Goal: Contribute content: Contribute content

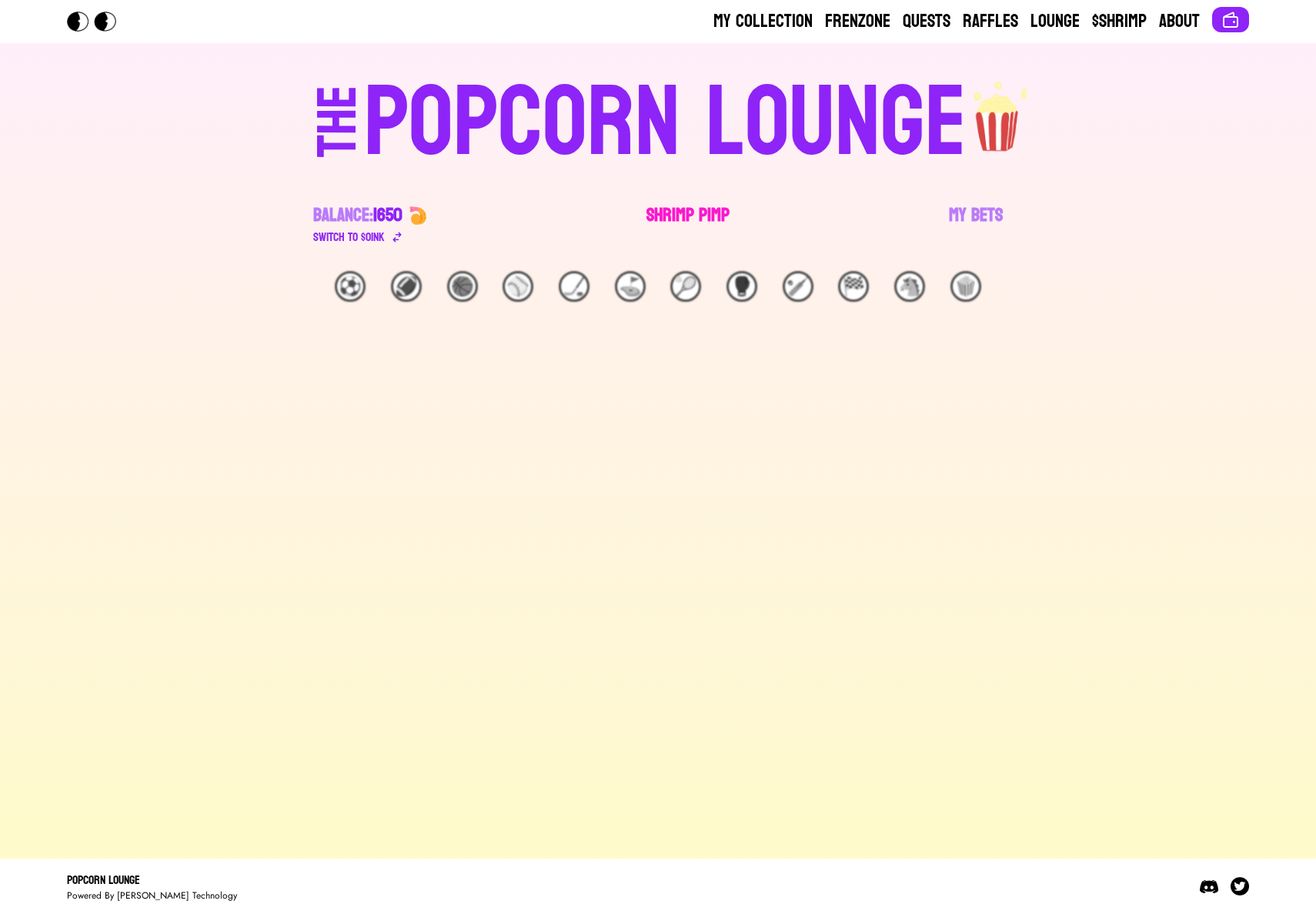
click at [689, 209] on link "Shrimp Pimp" at bounding box center [688, 225] width 83 height 43
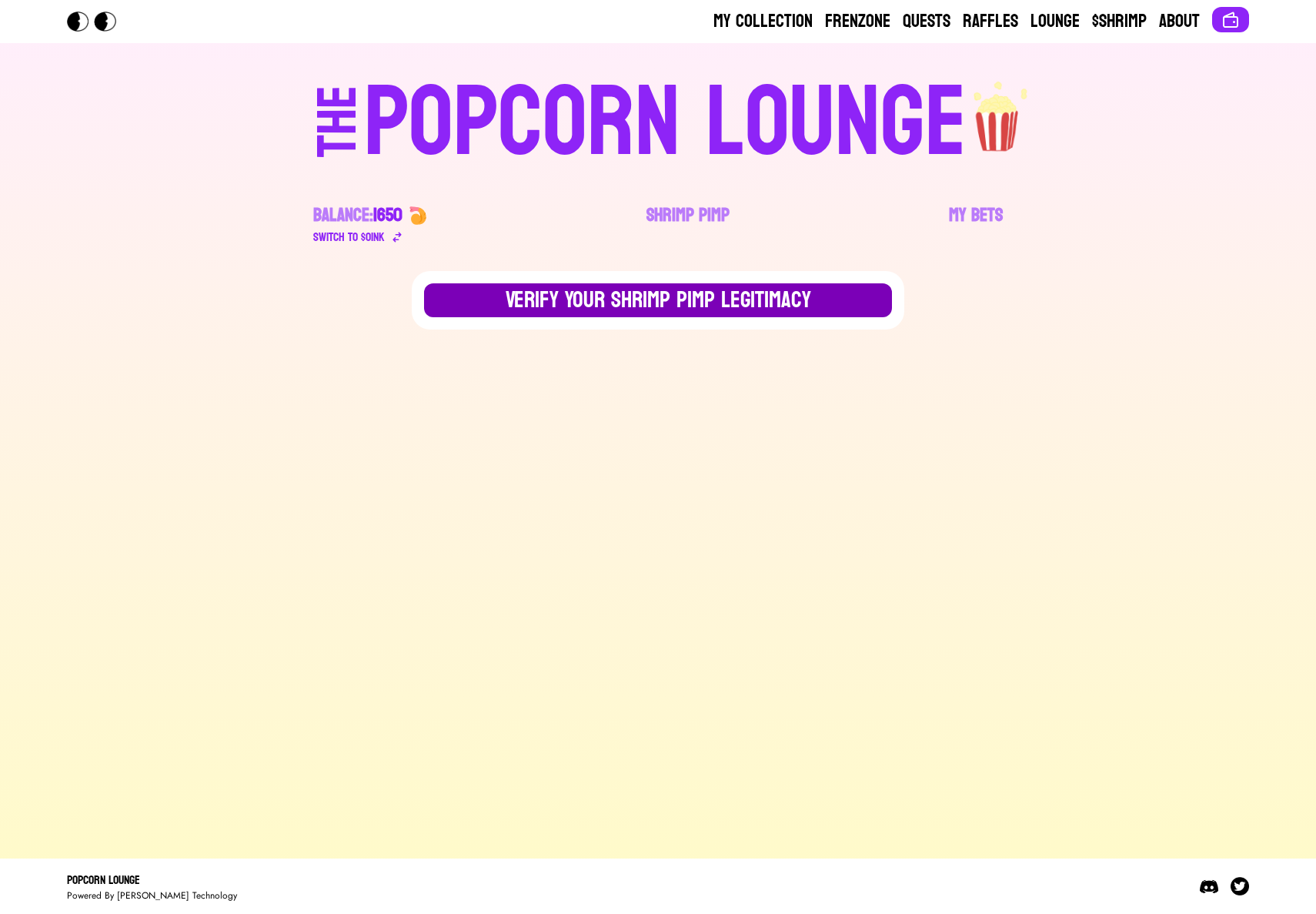
click at [639, 307] on button "Verify Your Shrimp Pimp Legitimacy" at bounding box center [658, 300] width 468 height 34
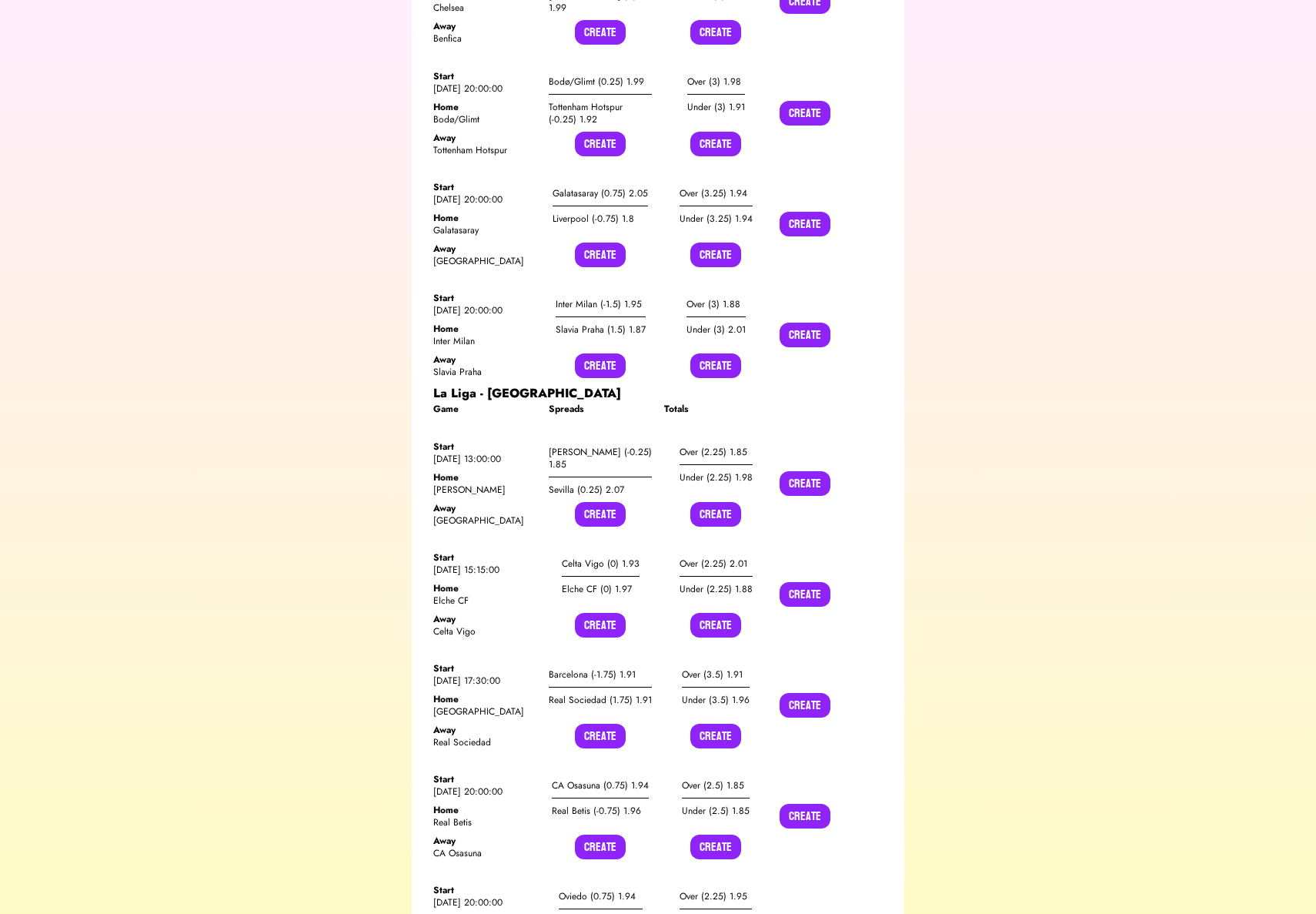
scroll to position [1017, 0]
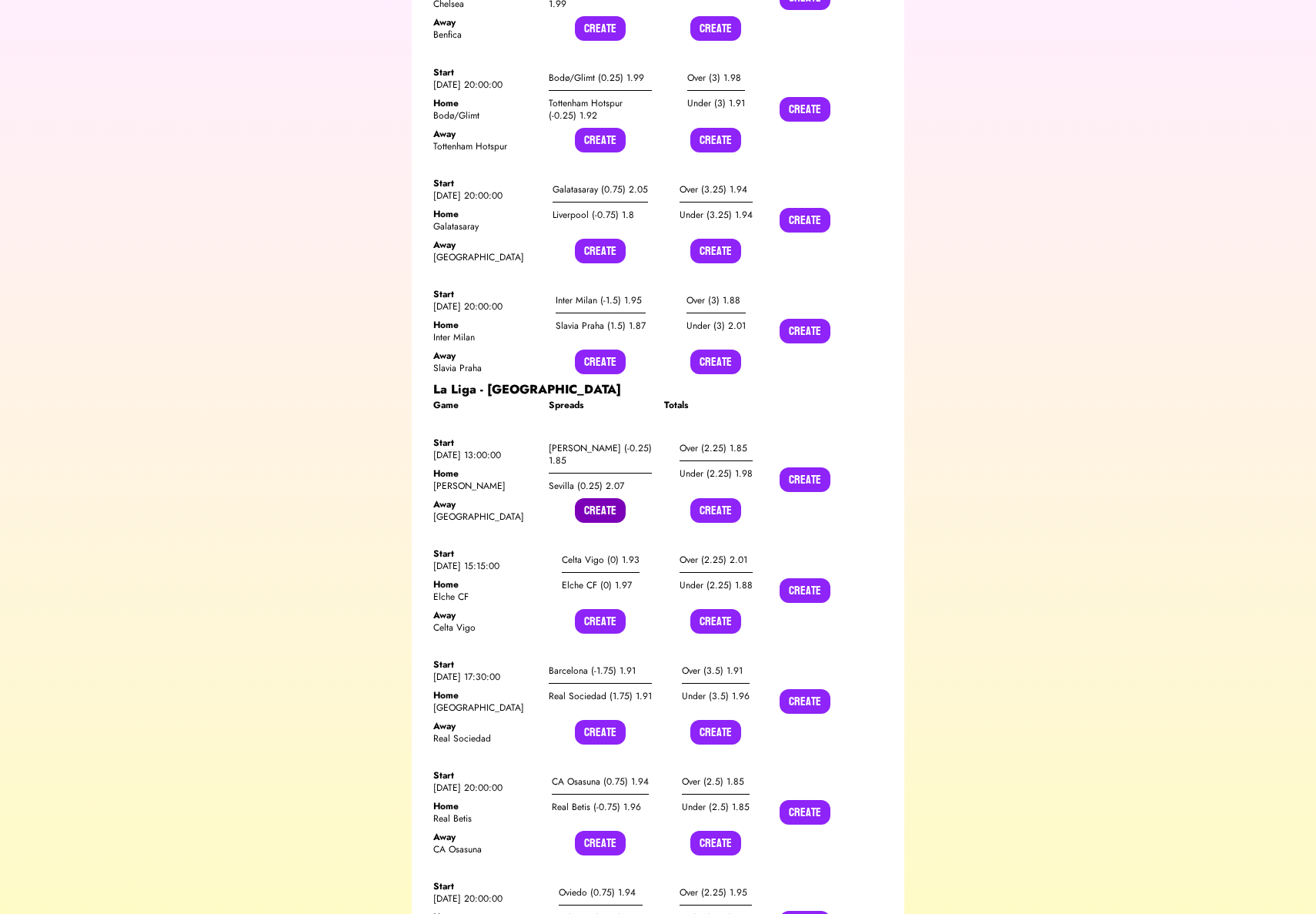
click at [596, 498] on button "Create" at bounding box center [600, 511] width 51 height 25
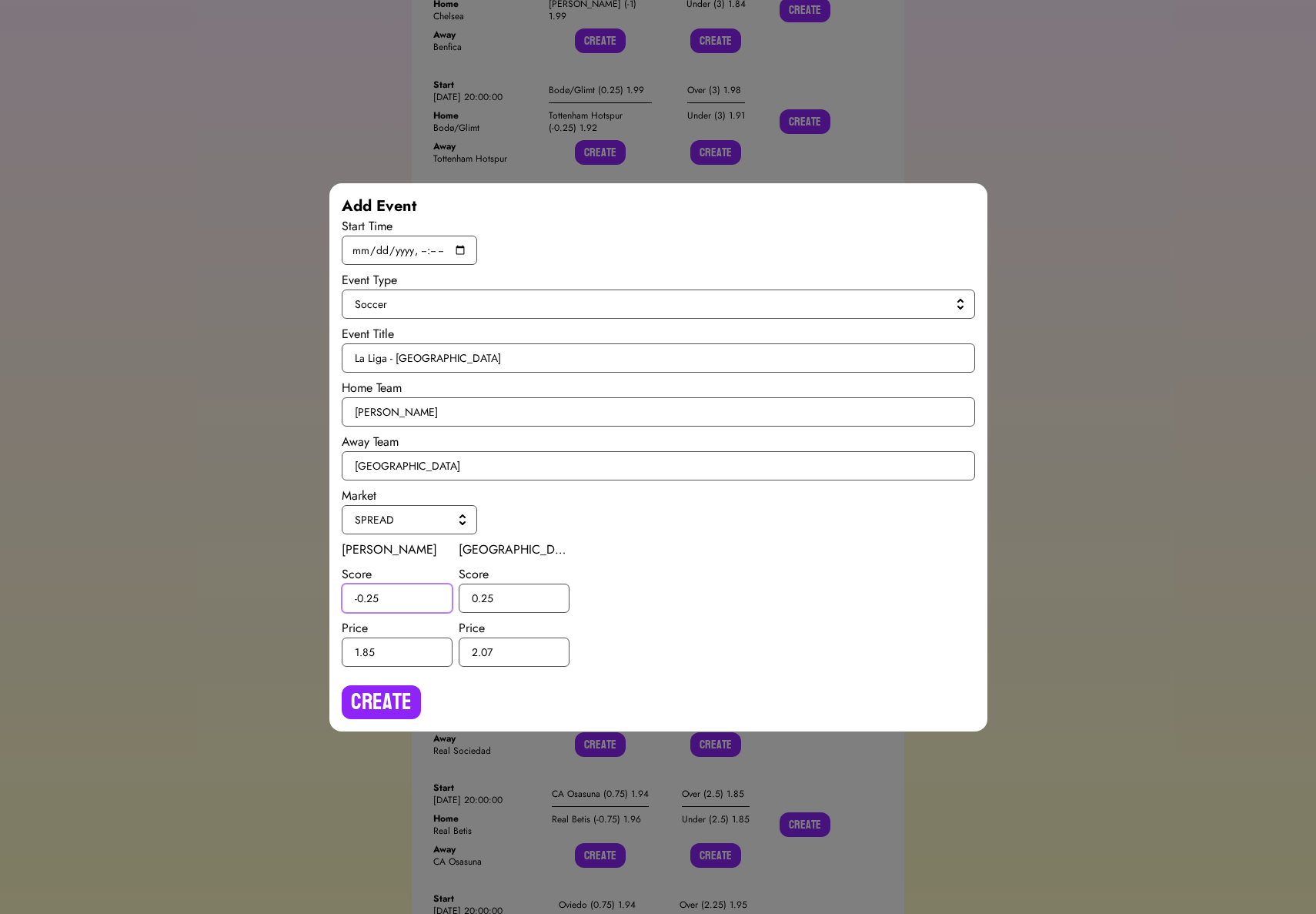
click at [373, 600] on input "-0.25" at bounding box center [396, 597] width 111 height 29
type input "-0.5"
click at [490, 596] on input "0.25" at bounding box center [514, 597] width 111 height 29
type input "0.5"
click at [390, 701] on button "Create" at bounding box center [381, 702] width 79 height 34
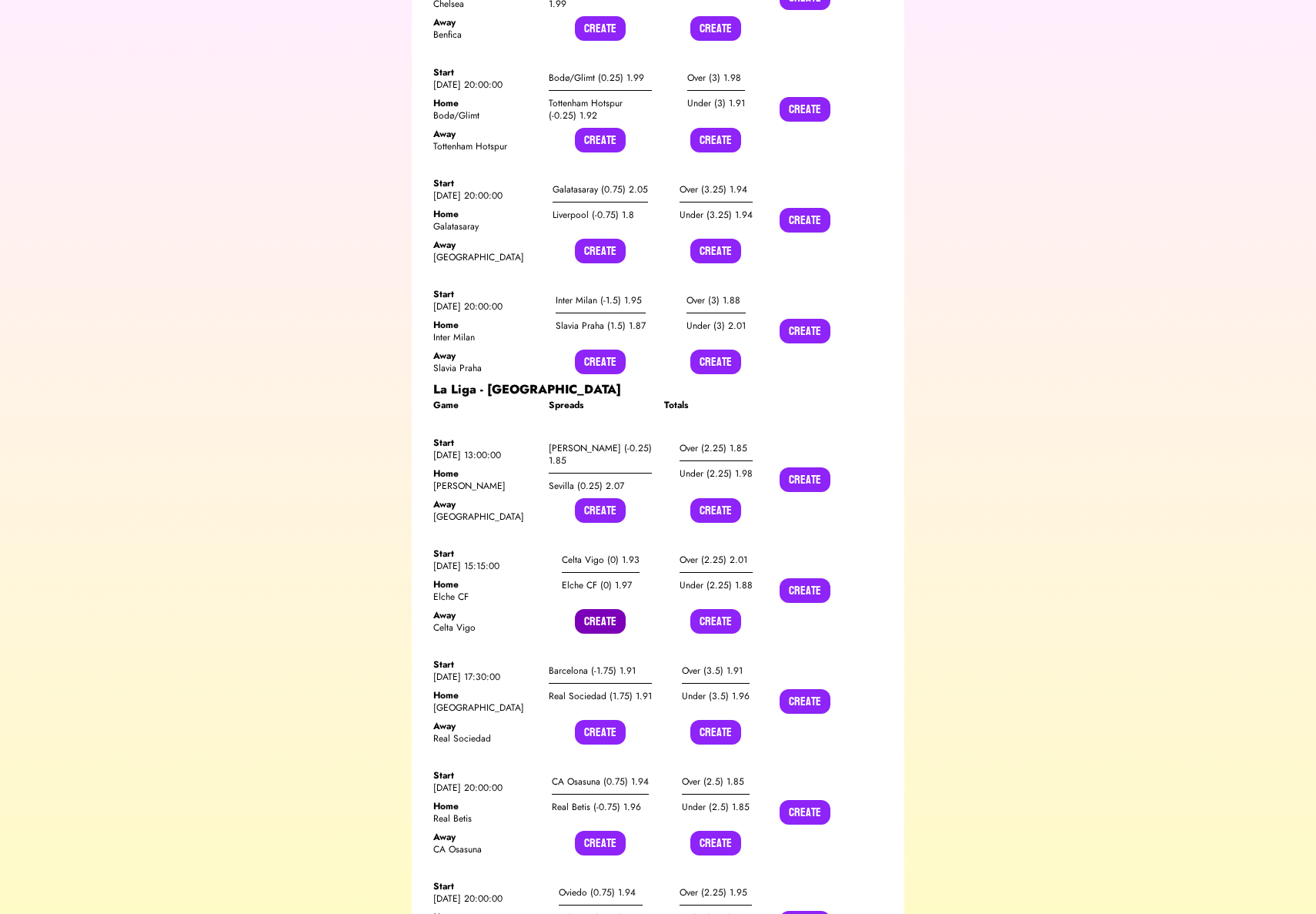
click at [606, 609] on button "Create" at bounding box center [600, 622] width 51 height 25
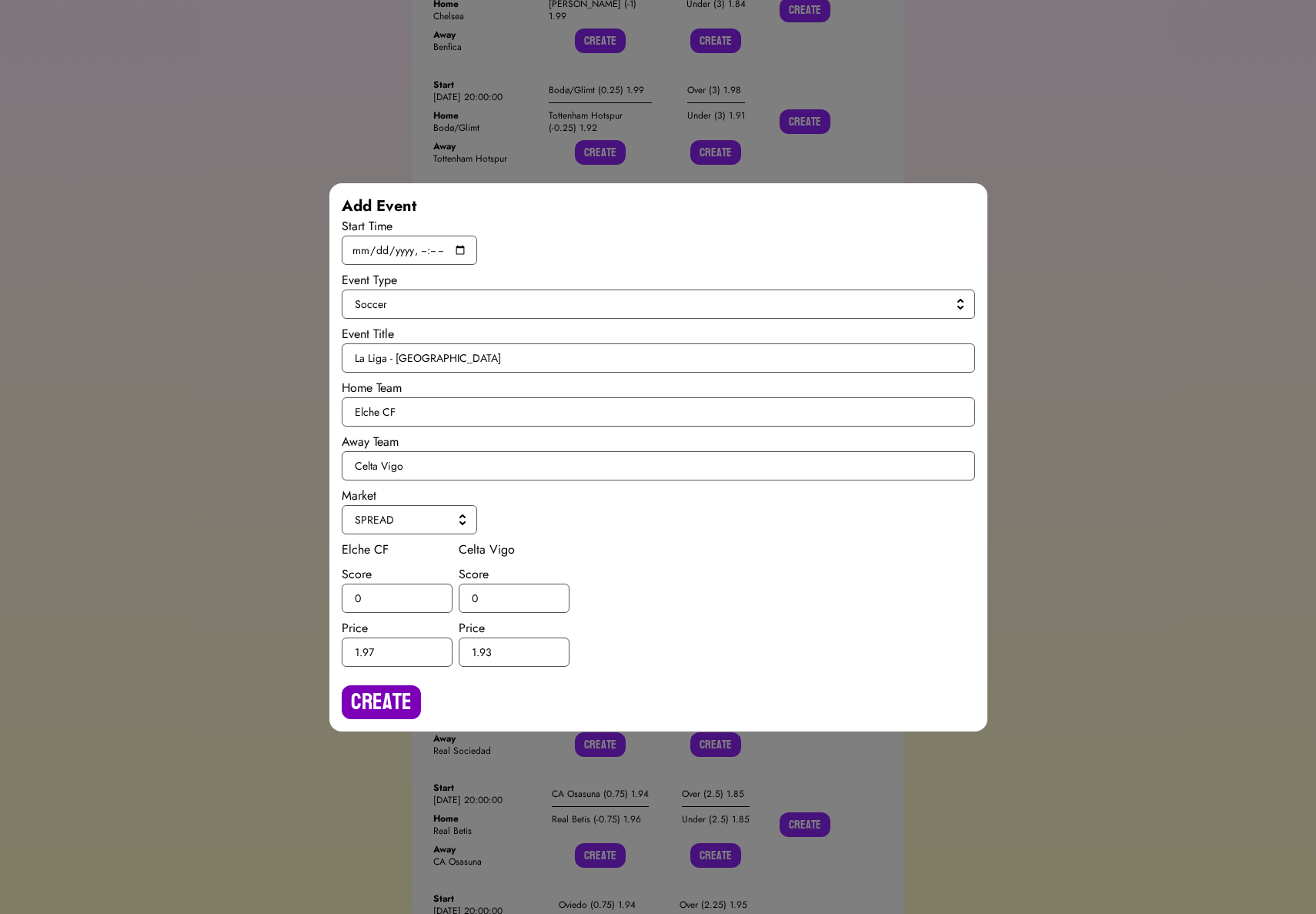
click at [410, 711] on button "Create" at bounding box center [381, 702] width 79 height 34
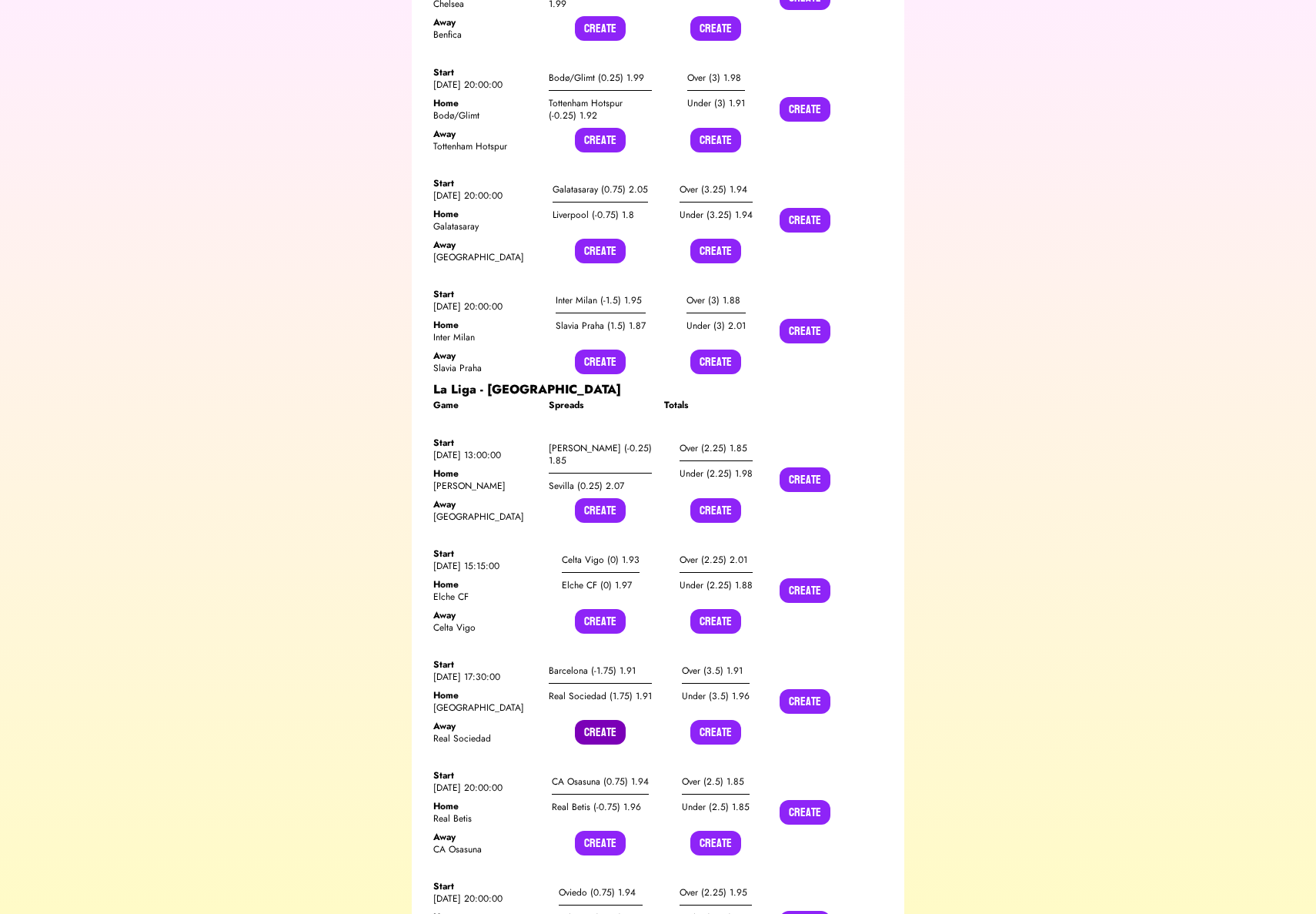
click at [601, 720] on button "Create" at bounding box center [600, 732] width 51 height 25
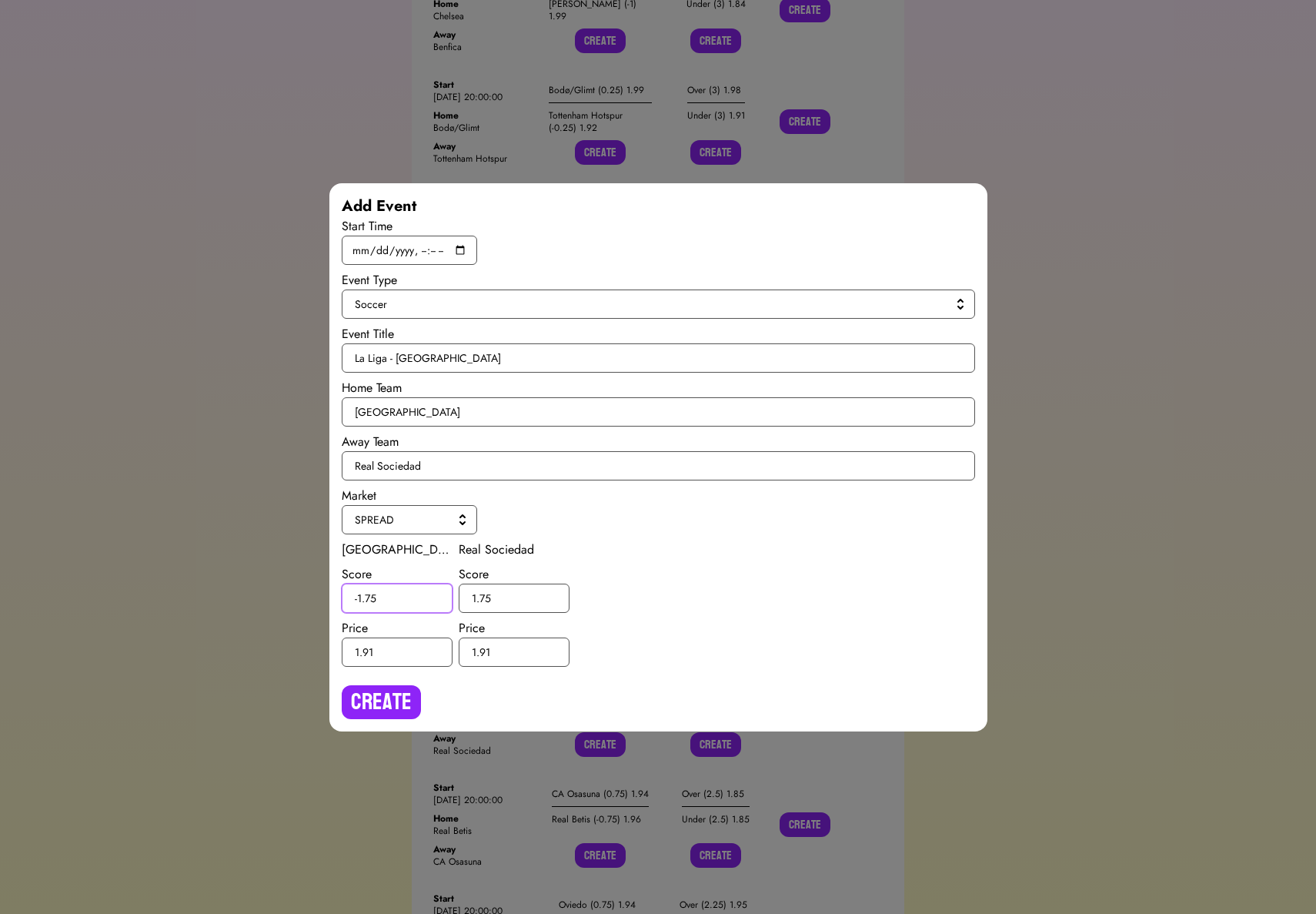
click at [371, 596] on input "-1.75" at bounding box center [396, 597] width 111 height 29
type input "-1.5"
click at [486, 597] on input "1.75" at bounding box center [514, 597] width 111 height 29
type input "1.5"
click at [391, 702] on button "Create" at bounding box center [381, 702] width 79 height 34
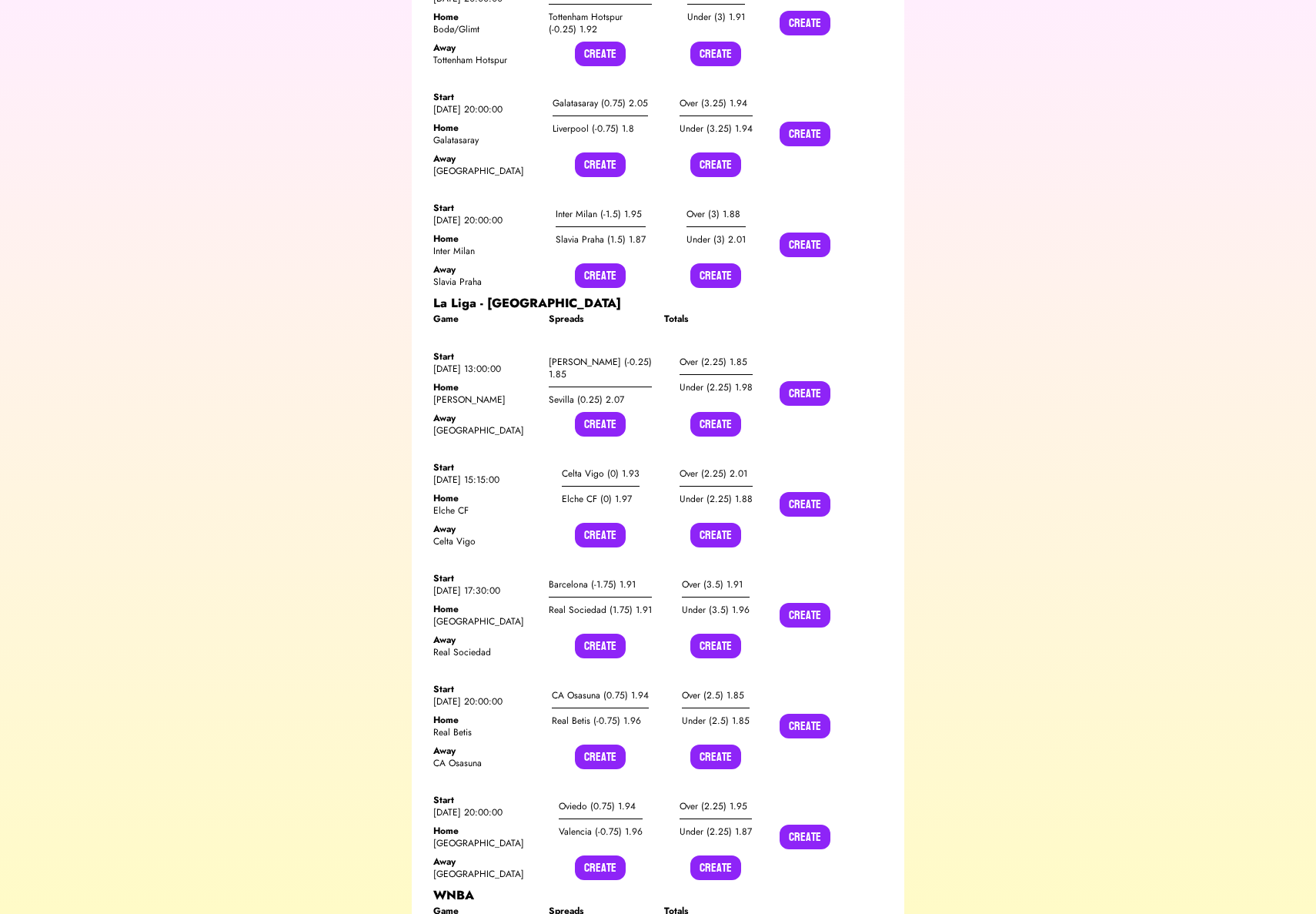
scroll to position [1168, 0]
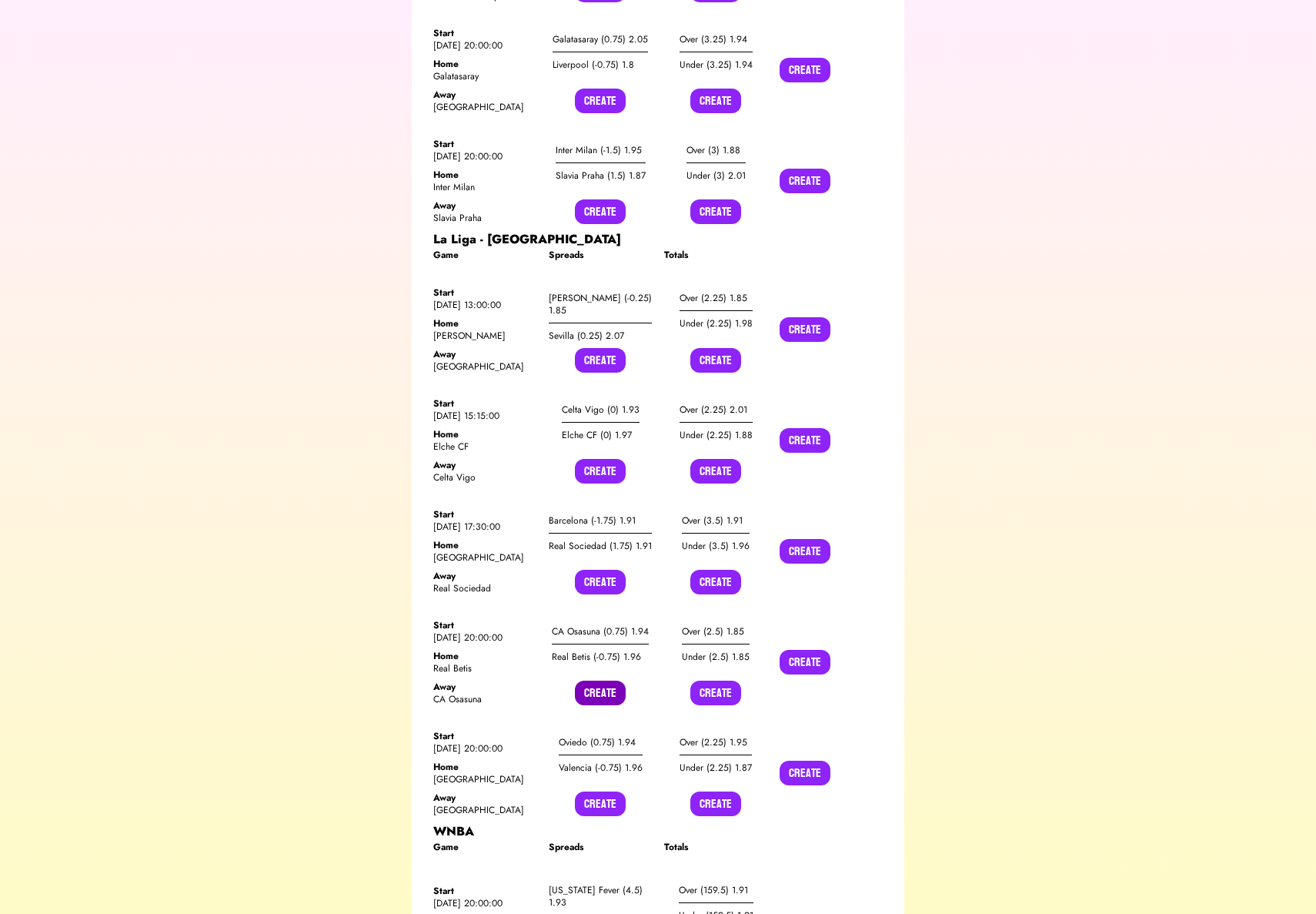
click at [592, 681] on button "Create" at bounding box center [600, 693] width 51 height 25
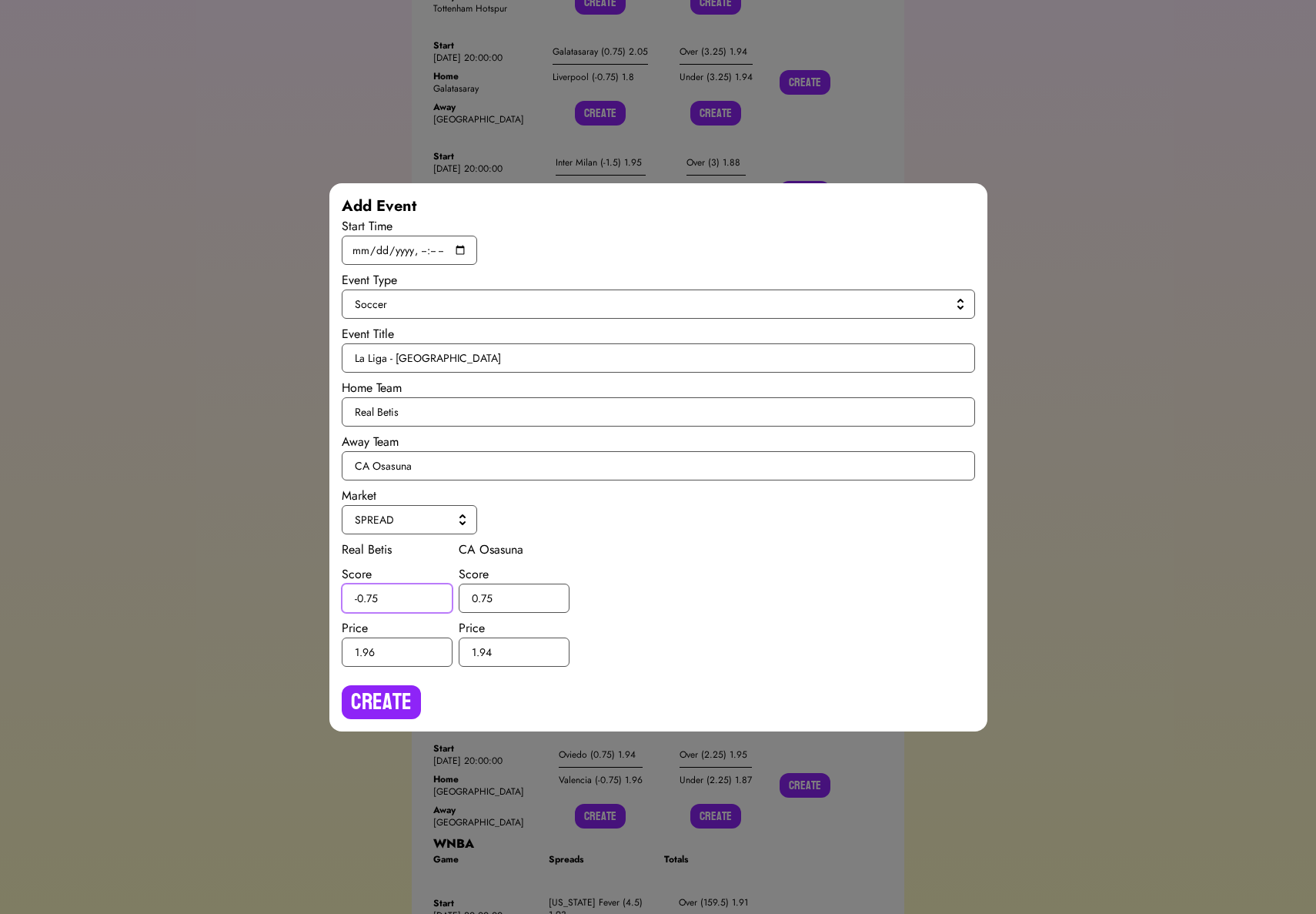
click at [373, 599] on input "-0.75" at bounding box center [396, 597] width 111 height 29
type input "-0.5"
click at [485, 597] on input "0.75" at bounding box center [514, 597] width 111 height 29
type input "0.5"
click at [389, 697] on button "Create" at bounding box center [381, 702] width 79 height 34
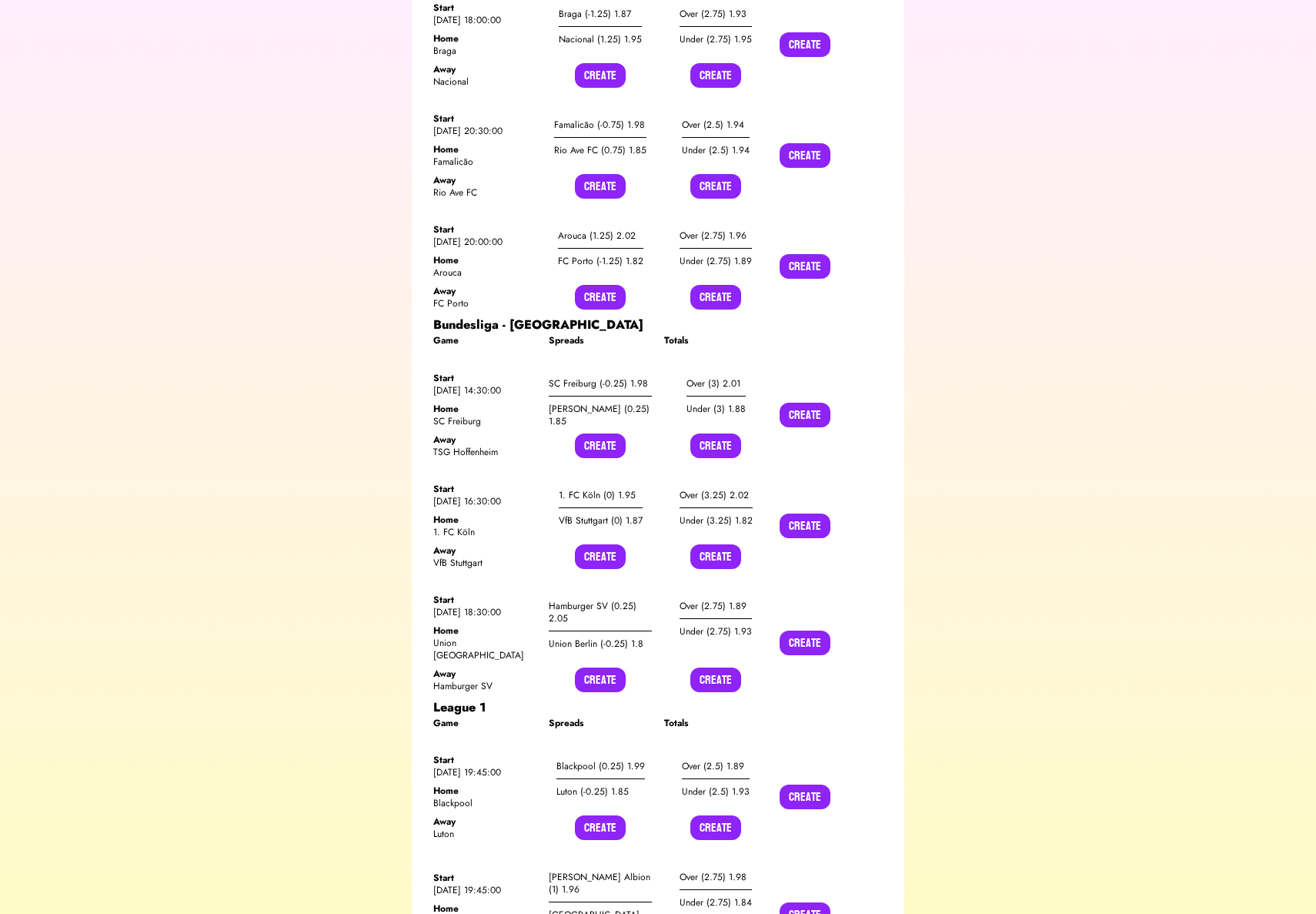
scroll to position [3422, 0]
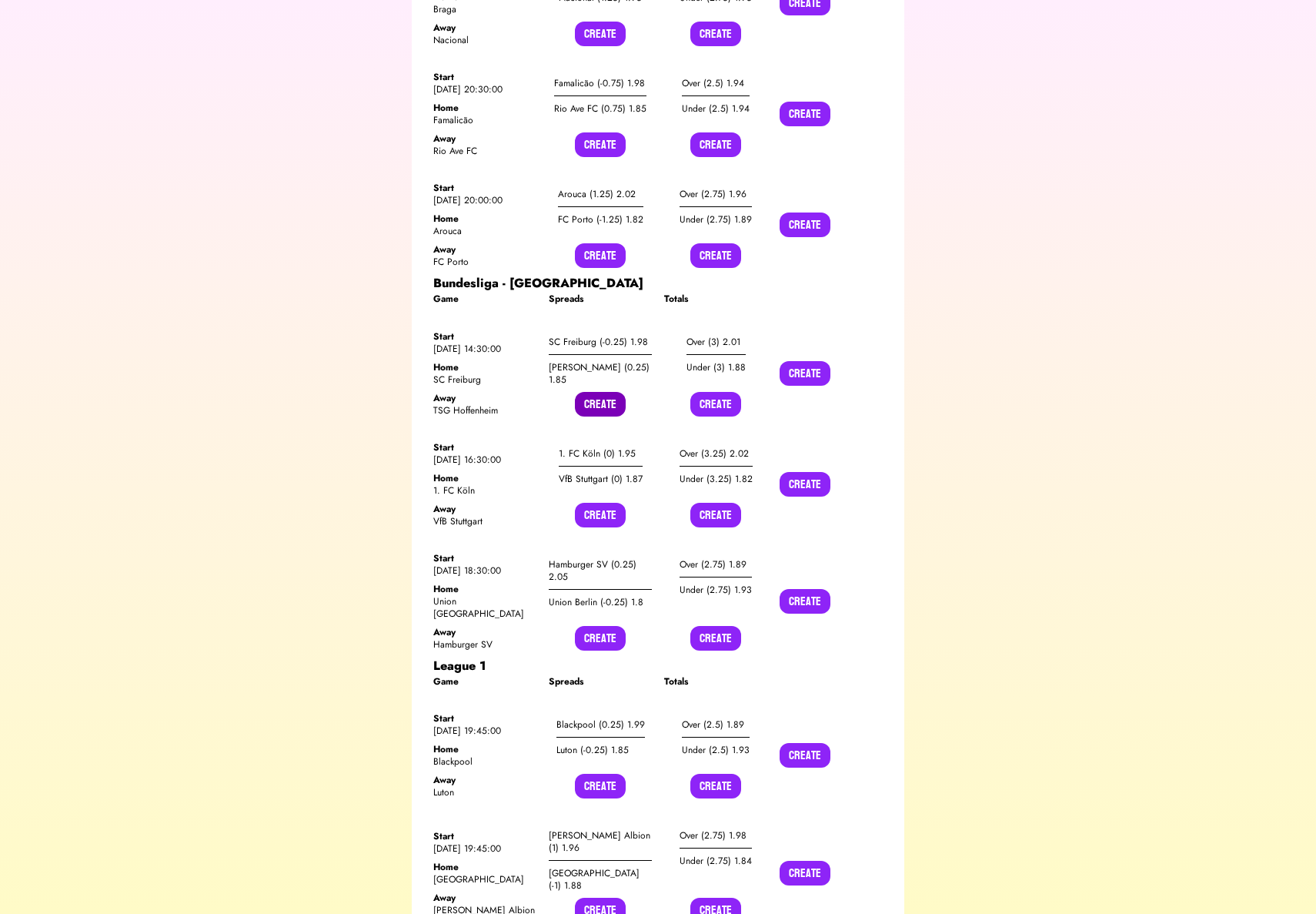
click at [597, 392] on button "Create" at bounding box center [600, 404] width 51 height 25
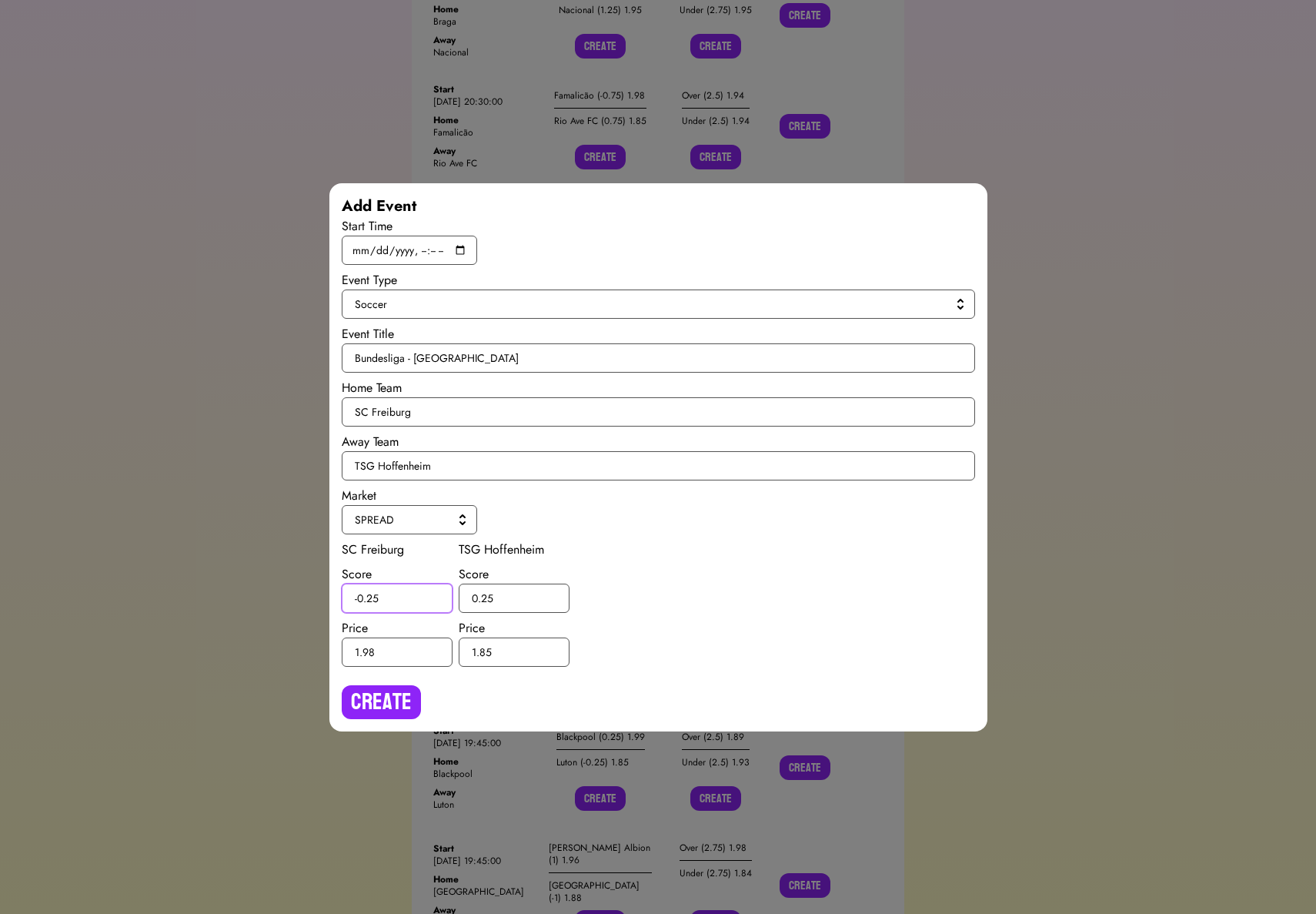
click at [371, 597] on input "-0.25" at bounding box center [396, 597] width 111 height 29
type input "-0.5"
click at [488, 594] on input "0.25" at bounding box center [514, 597] width 111 height 29
type input "0.5"
click at [378, 706] on button "Create" at bounding box center [381, 702] width 79 height 34
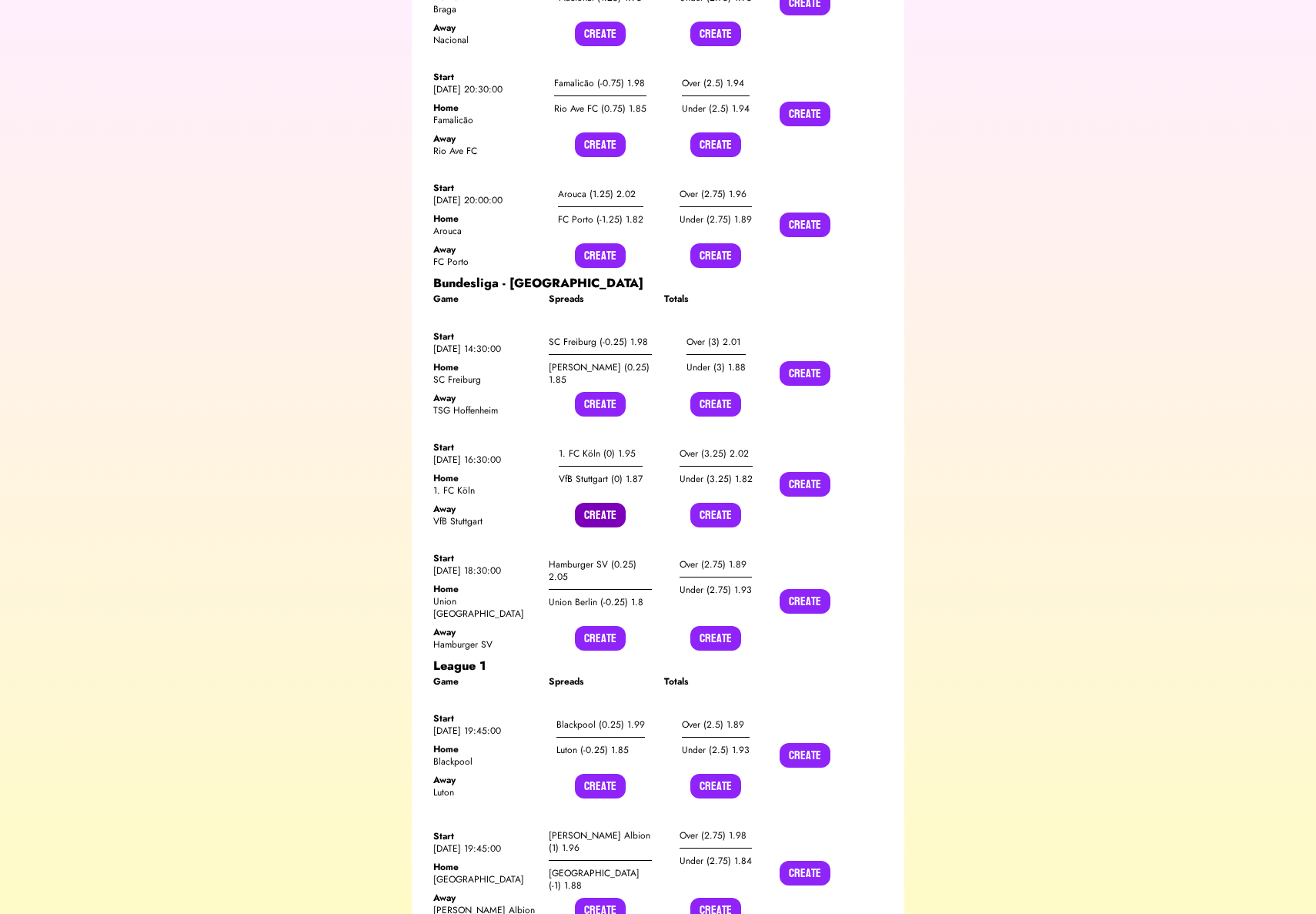
click at [596, 502] on button "Create" at bounding box center [600, 515] width 51 height 25
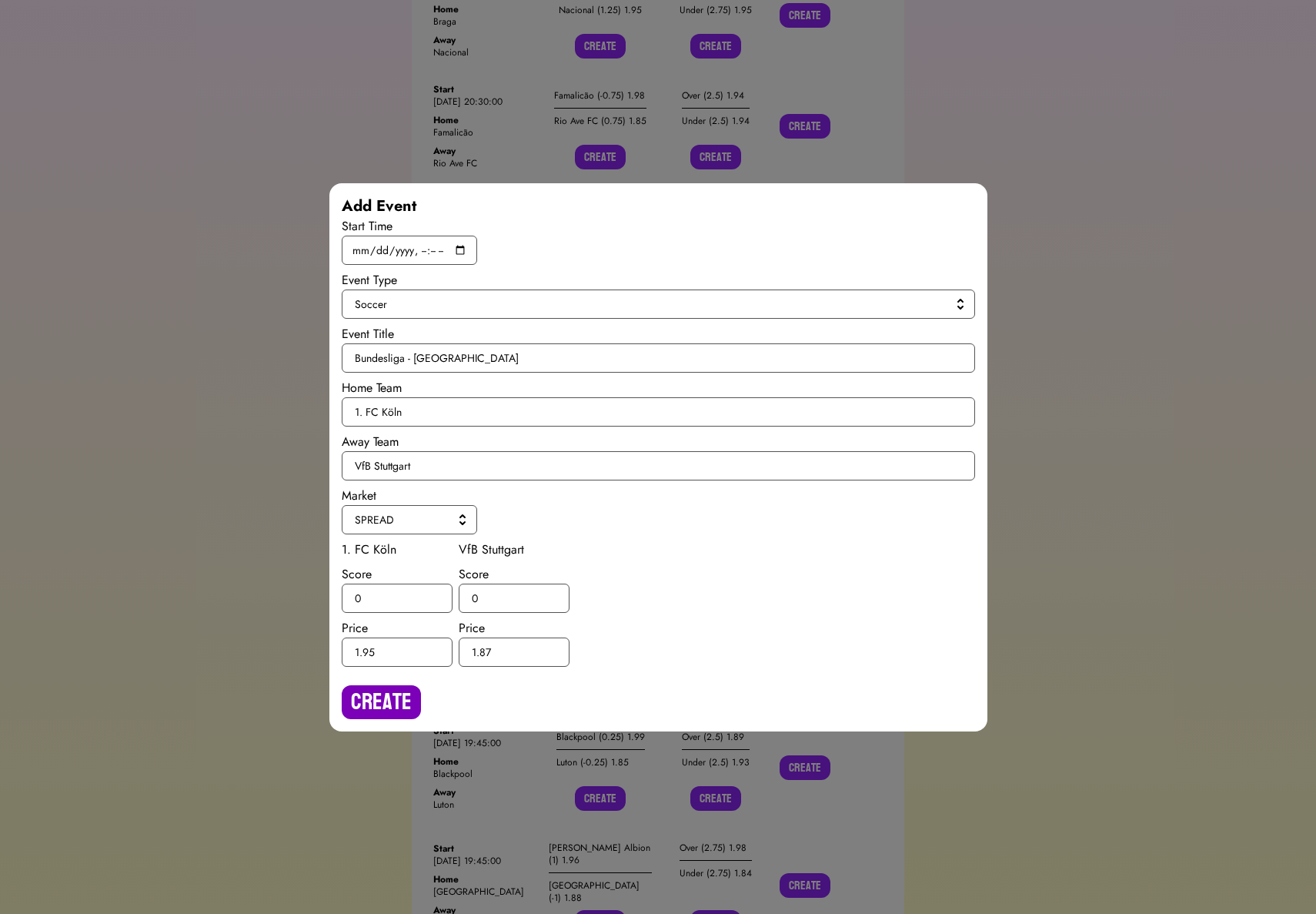
click at [393, 701] on button "Create" at bounding box center [381, 702] width 79 height 34
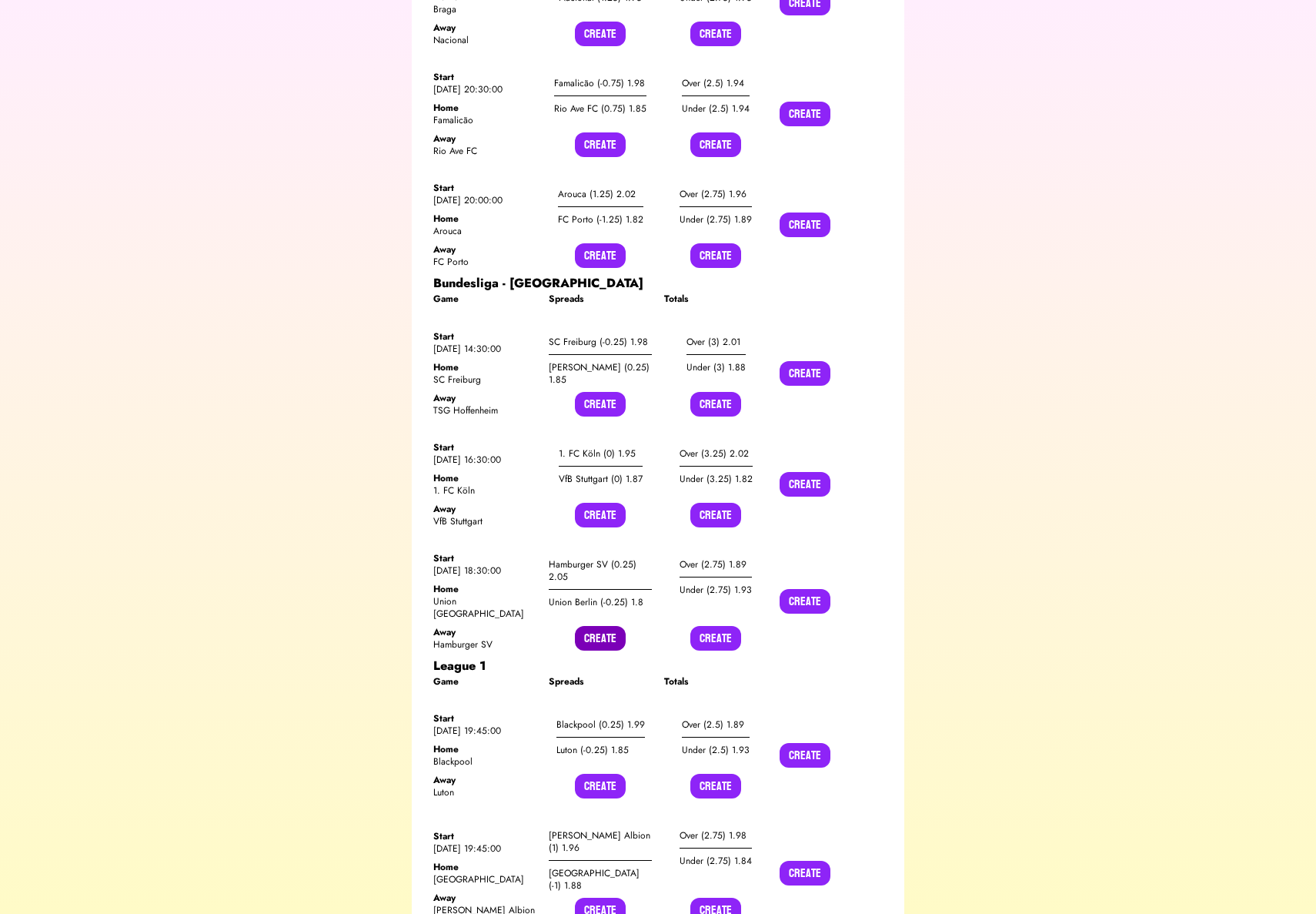
click at [614, 626] on button "Create" at bounding box center [600, 638] width 51 height 25
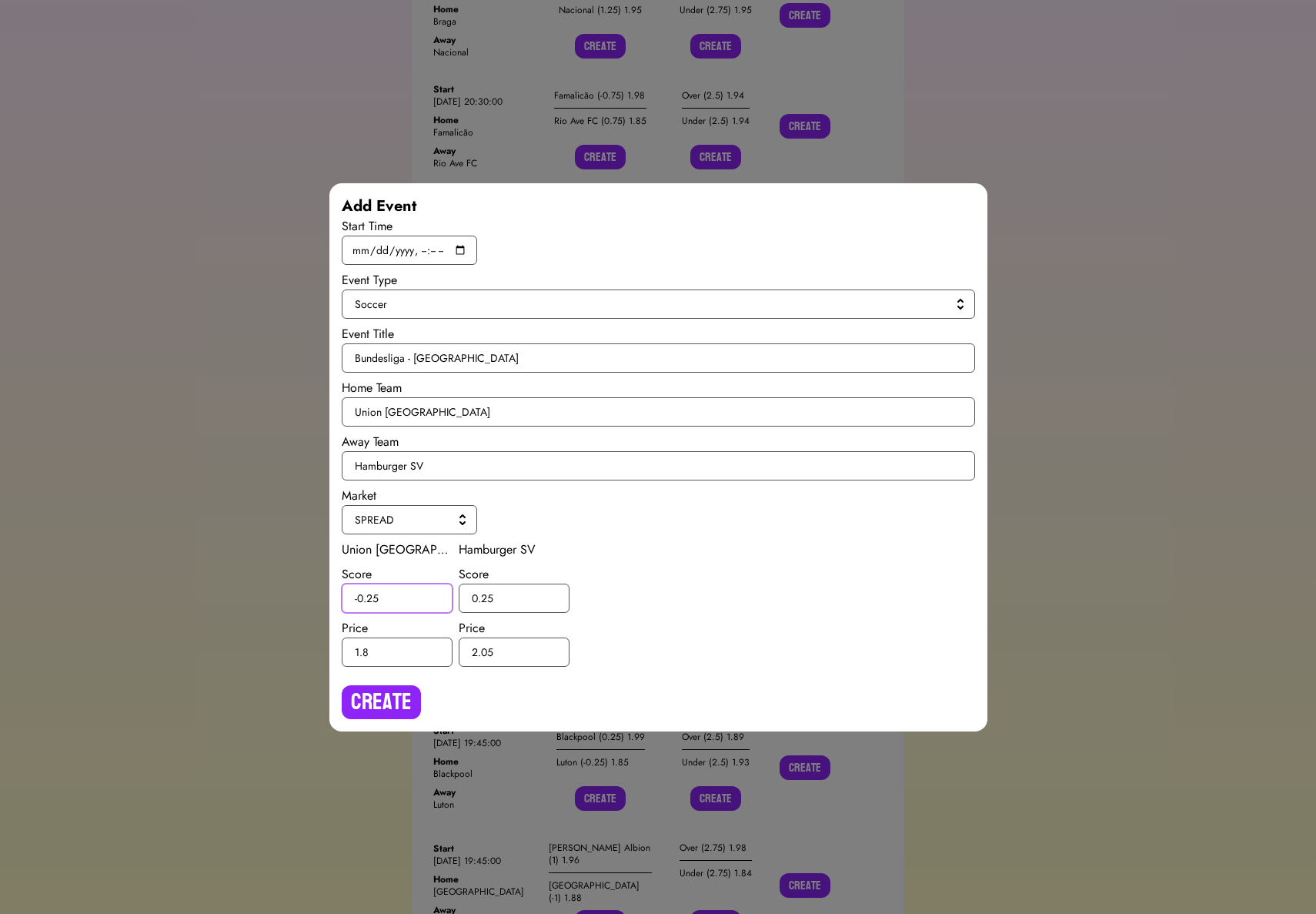
click at [371, 599] on input "-0.25" at bounding box center [396, 597] width 111 height 29
type input "-0.5"
click at [489, 597] on input "0.25" at bounding box center [514, 597] width 111 height 29
type input "0.5"
click at [402, 692] on button "Create" at bounding box center [381, 702] width 79 height 34
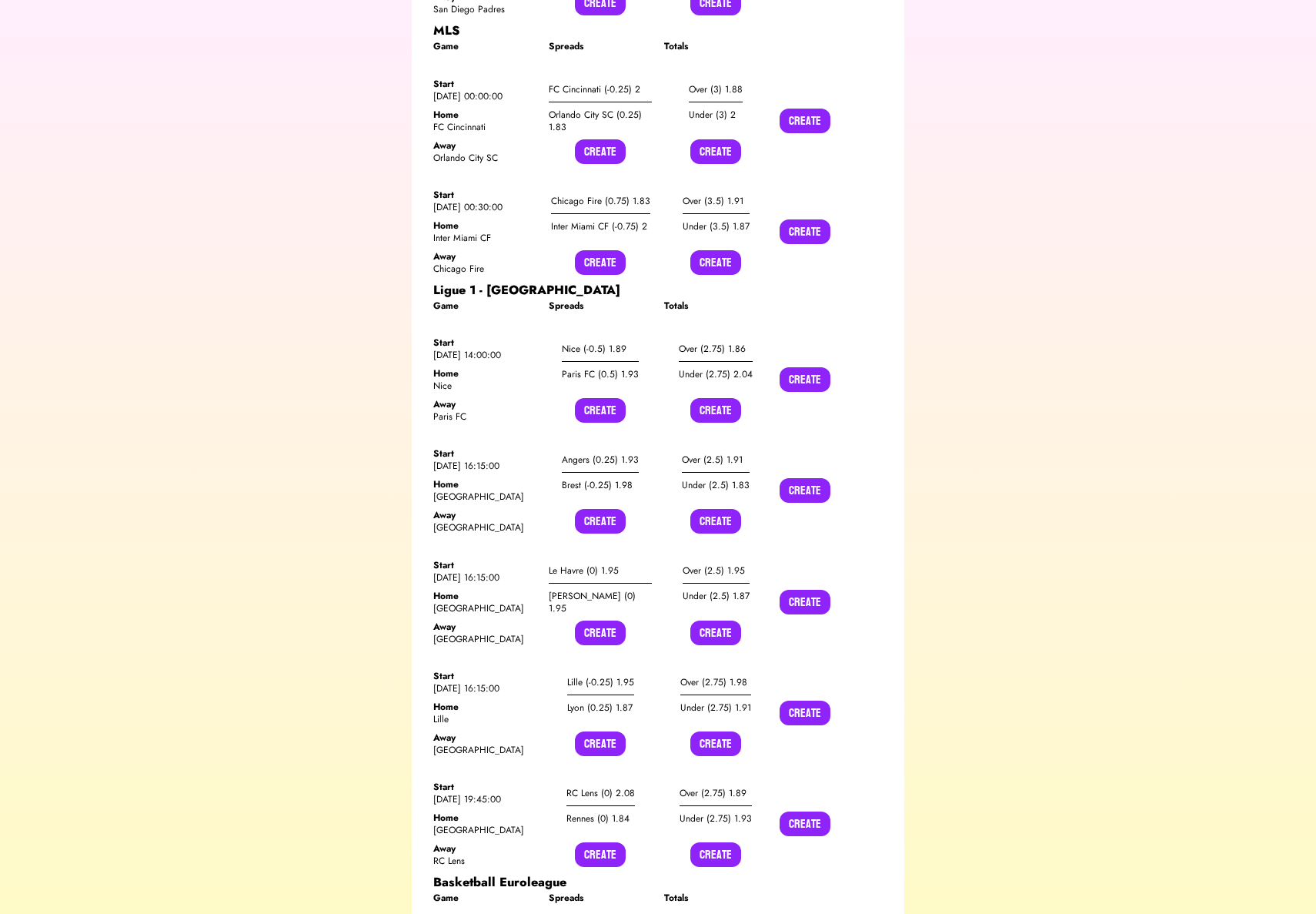
scroll to position [5646, 0]
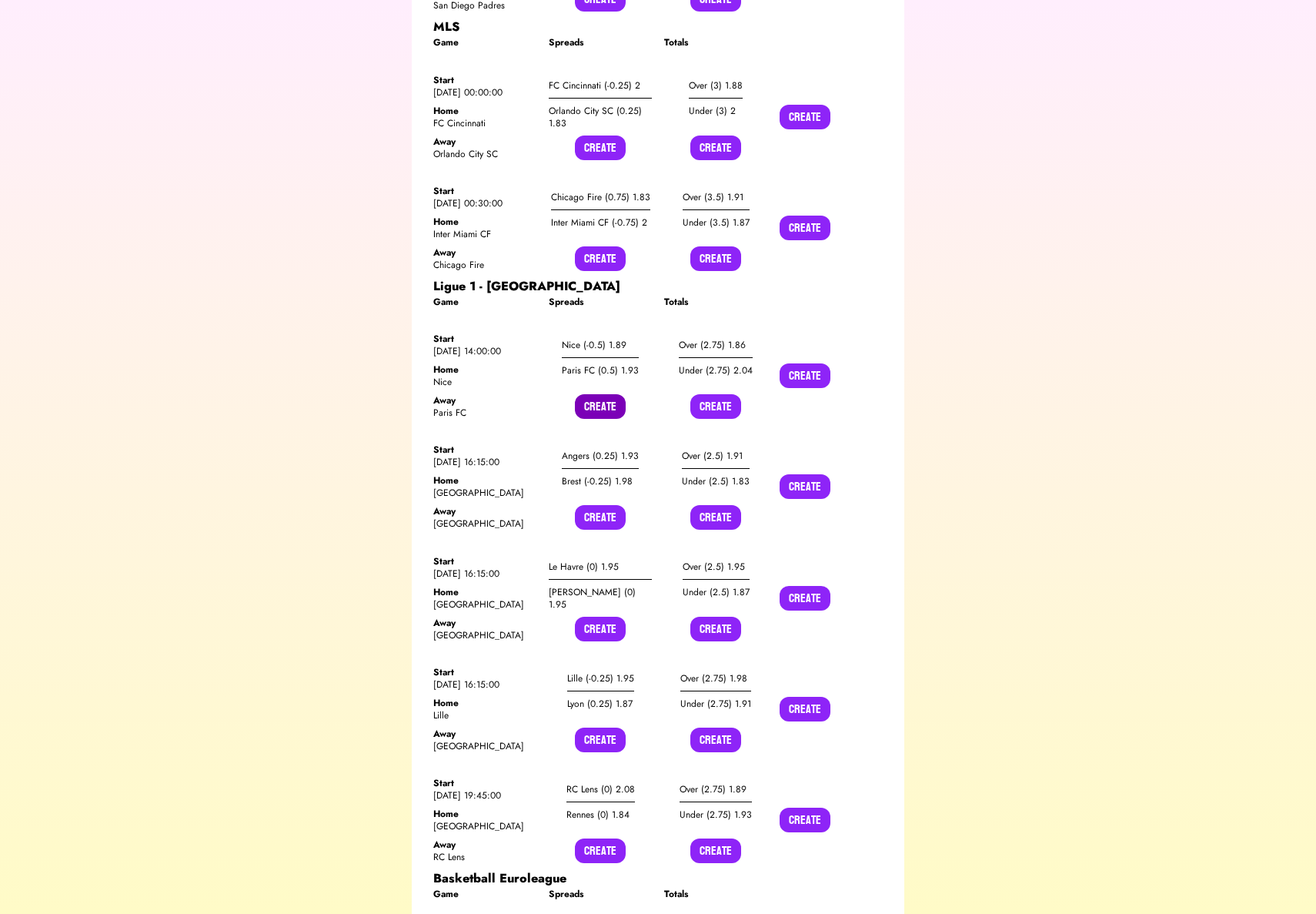
click at [612, 394] on button "Create" at bounding box center [600, 407] width 51 height 25
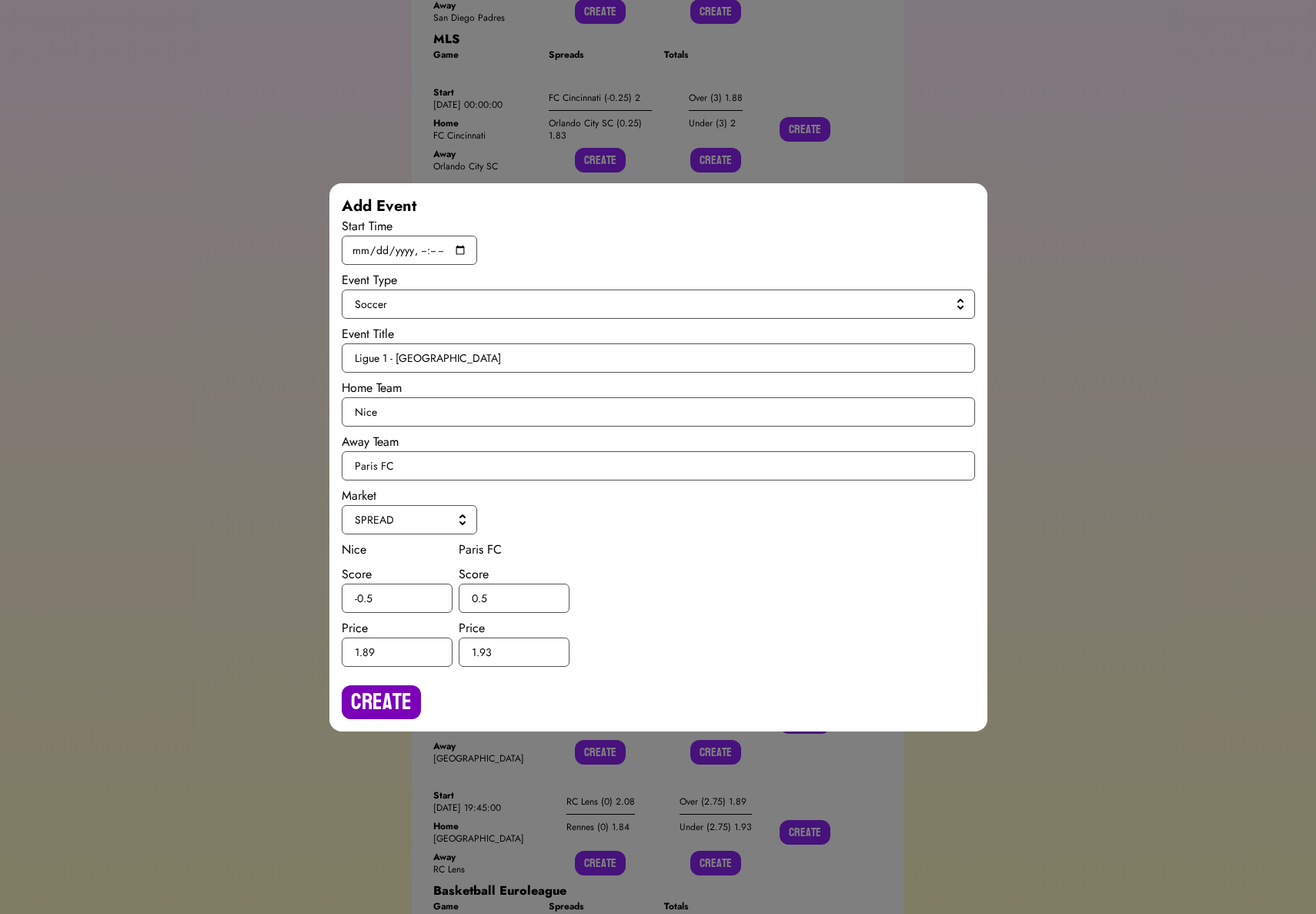
click at [379, 698] on button "Create" at bounding box center [381, 702] width 79 height 34
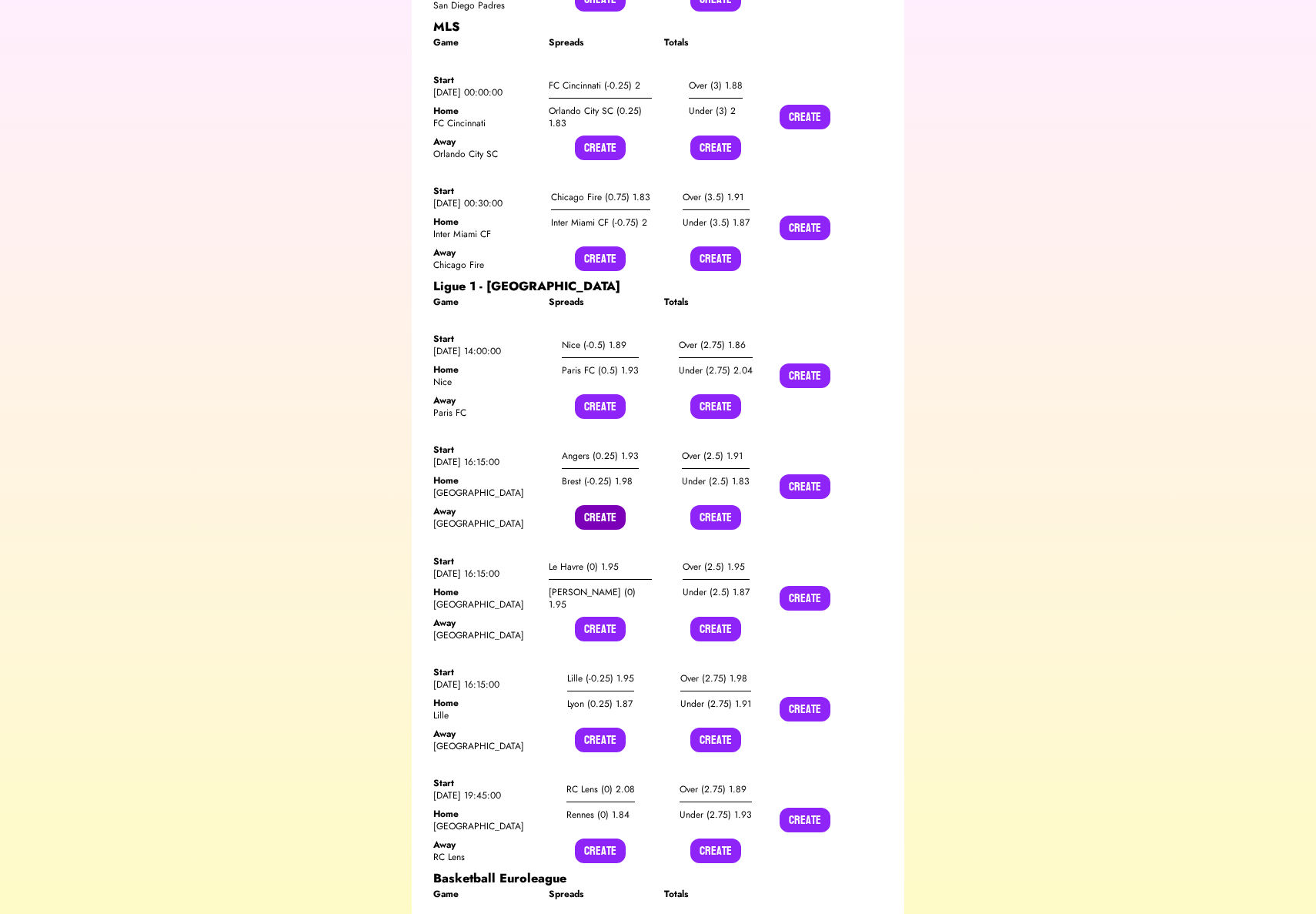
click at [592, 505] on button "Create" at bounding box center [600, 517] width 51 height 25
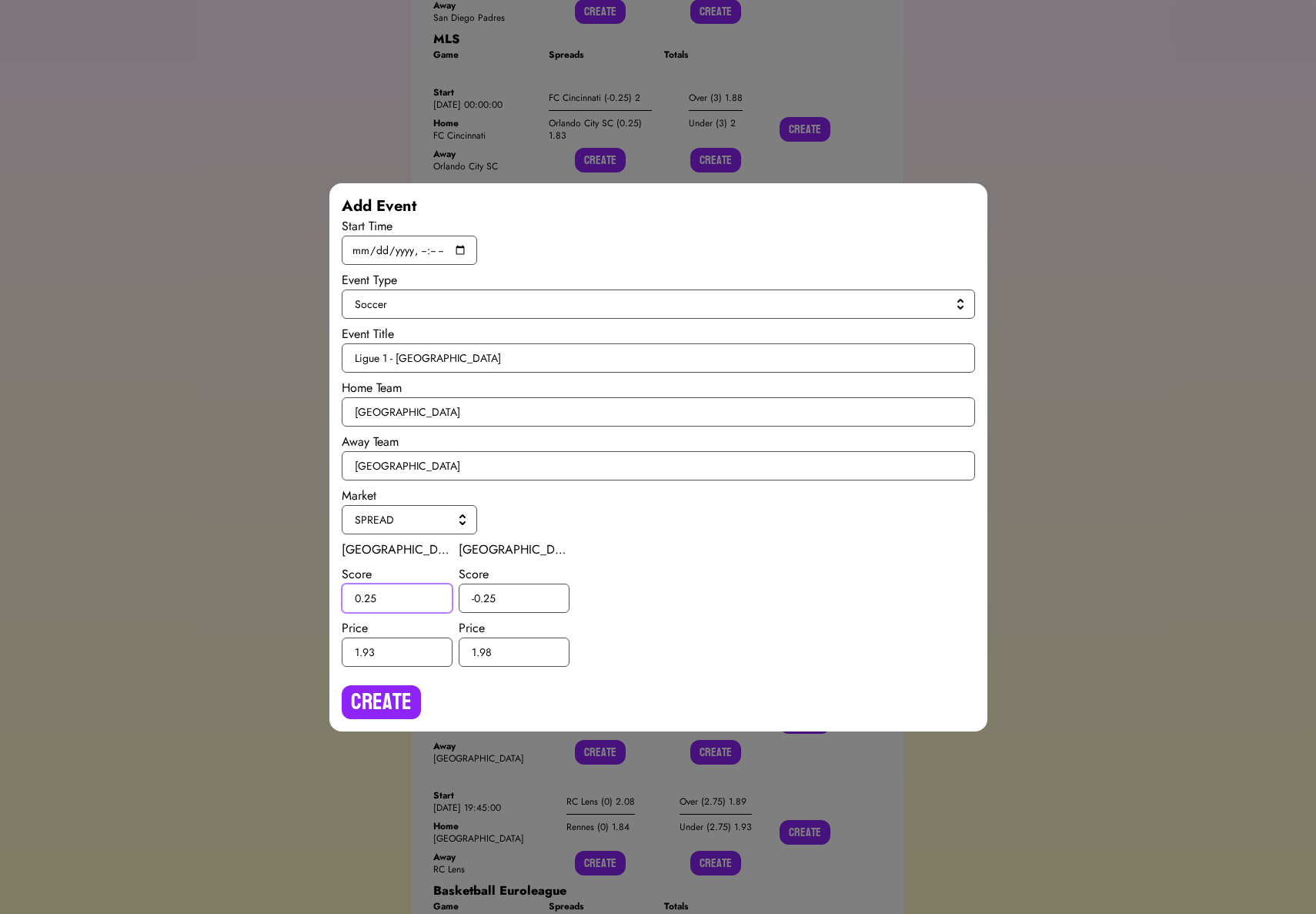
click at [371, 595] on input "0.25" at bounding box center [396, 597] width 111 height 29
type input "0.5"
click at [486, 593] on input "-0.25" at bounding box center [514, 597] width 111 height 29
type input "-0.5"
click at [384, 699] on button "Create" at bounding box center [381, 702] width 79 height 34
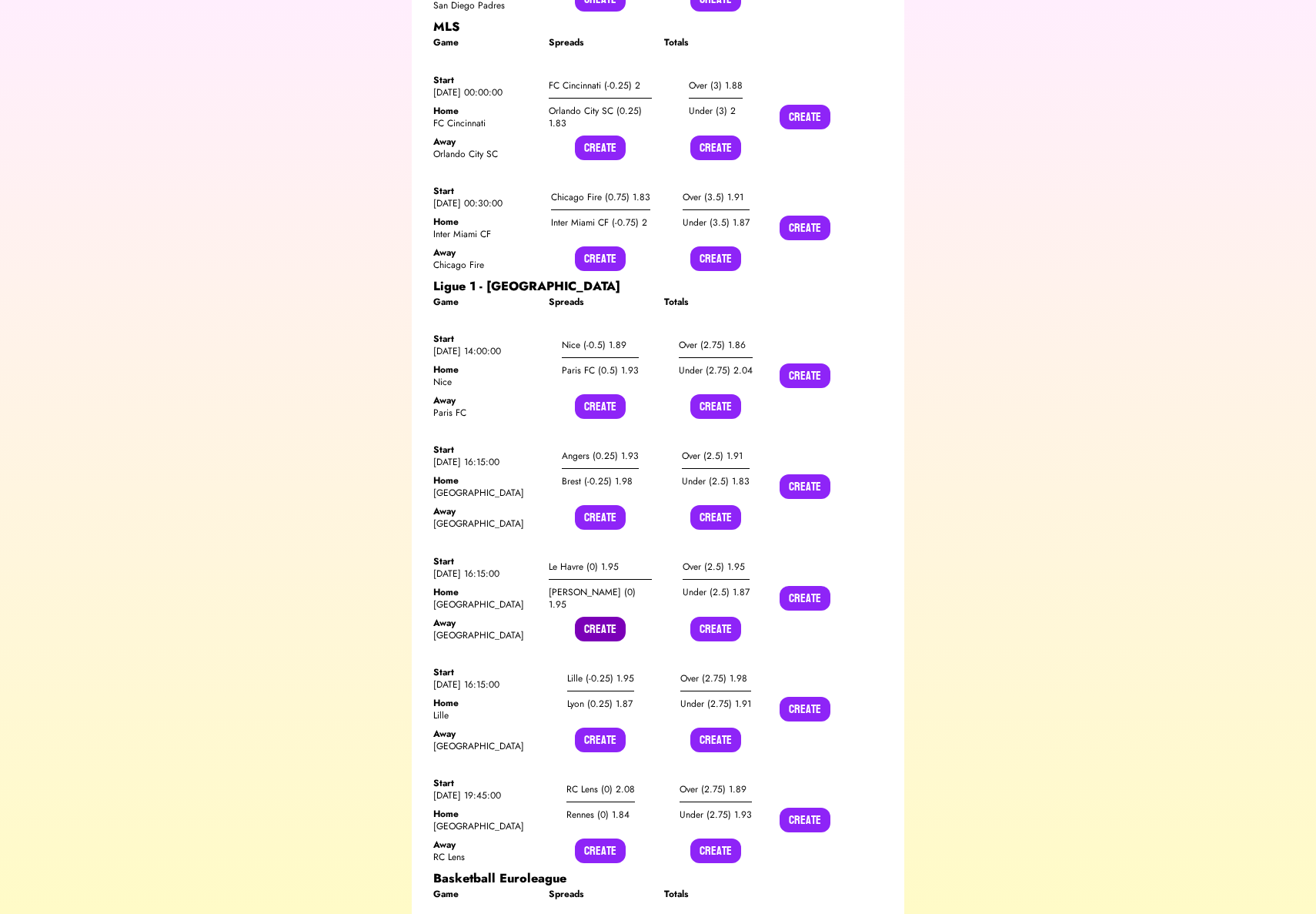
click at [595, 617] on button "Create" at bounding box center [600, 629] width 51 height 25
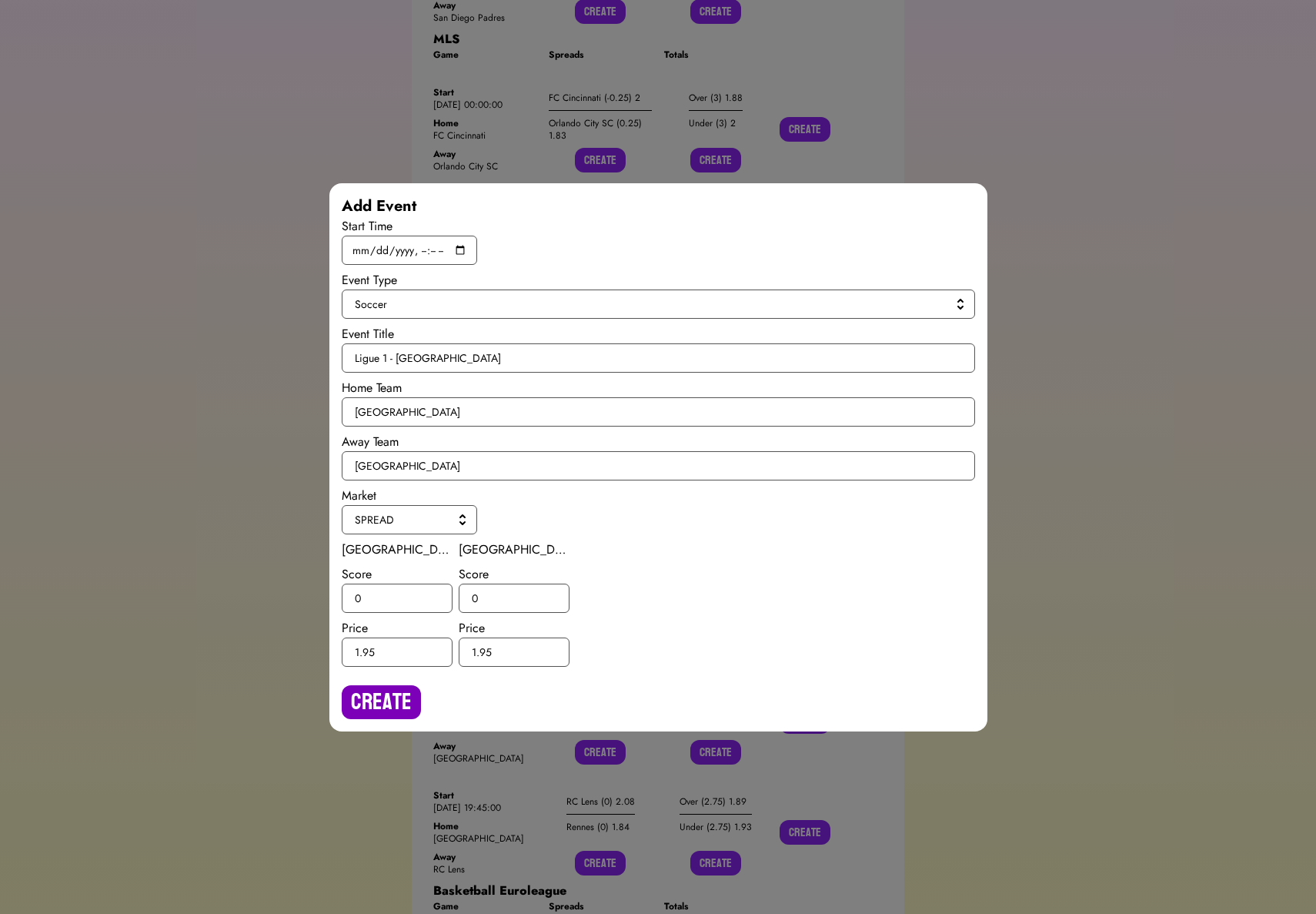
click at [392, 719] on button "Create" at bounding box center [381, 702] width 79 height 34
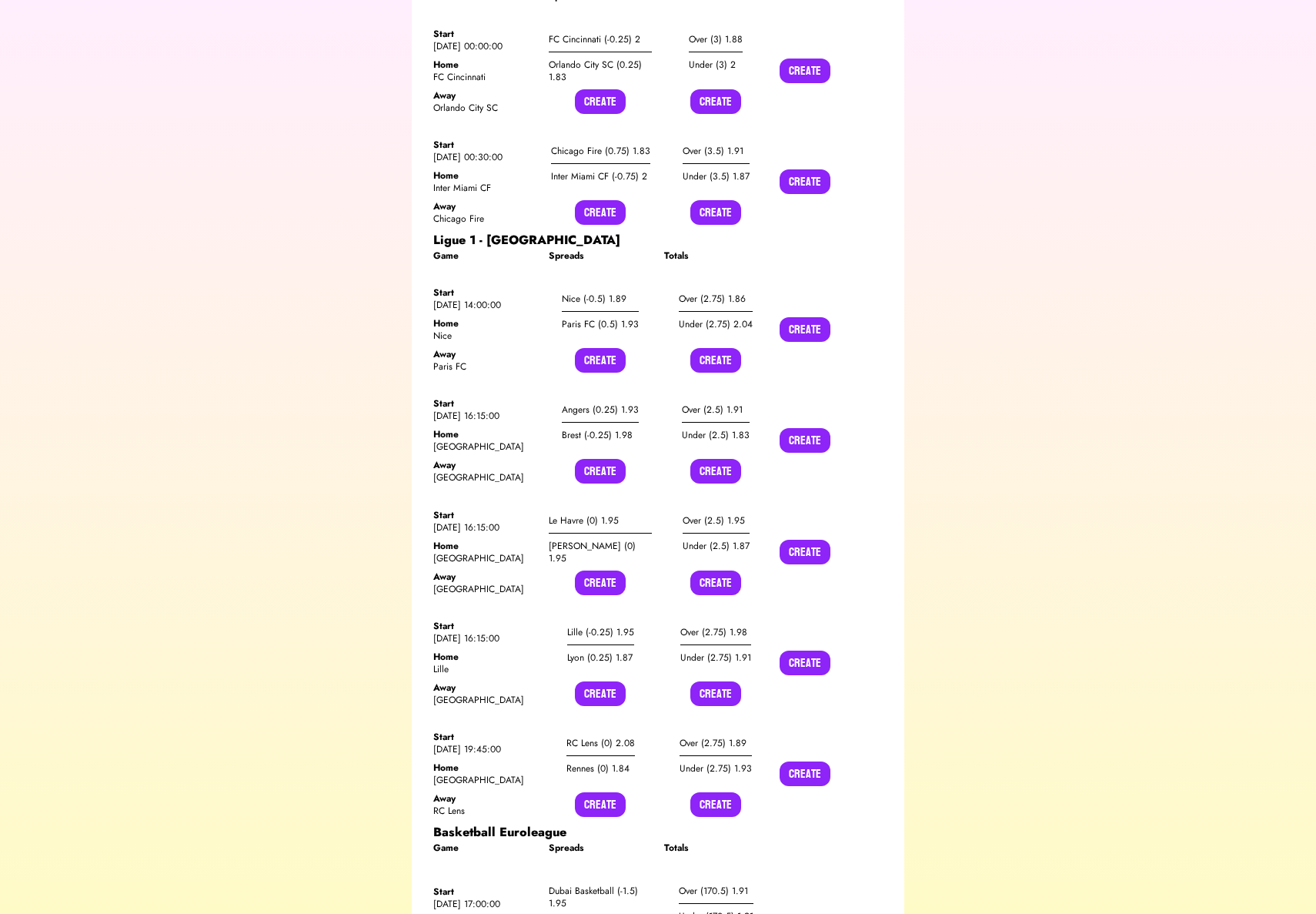
scroll to position [5728, 0]
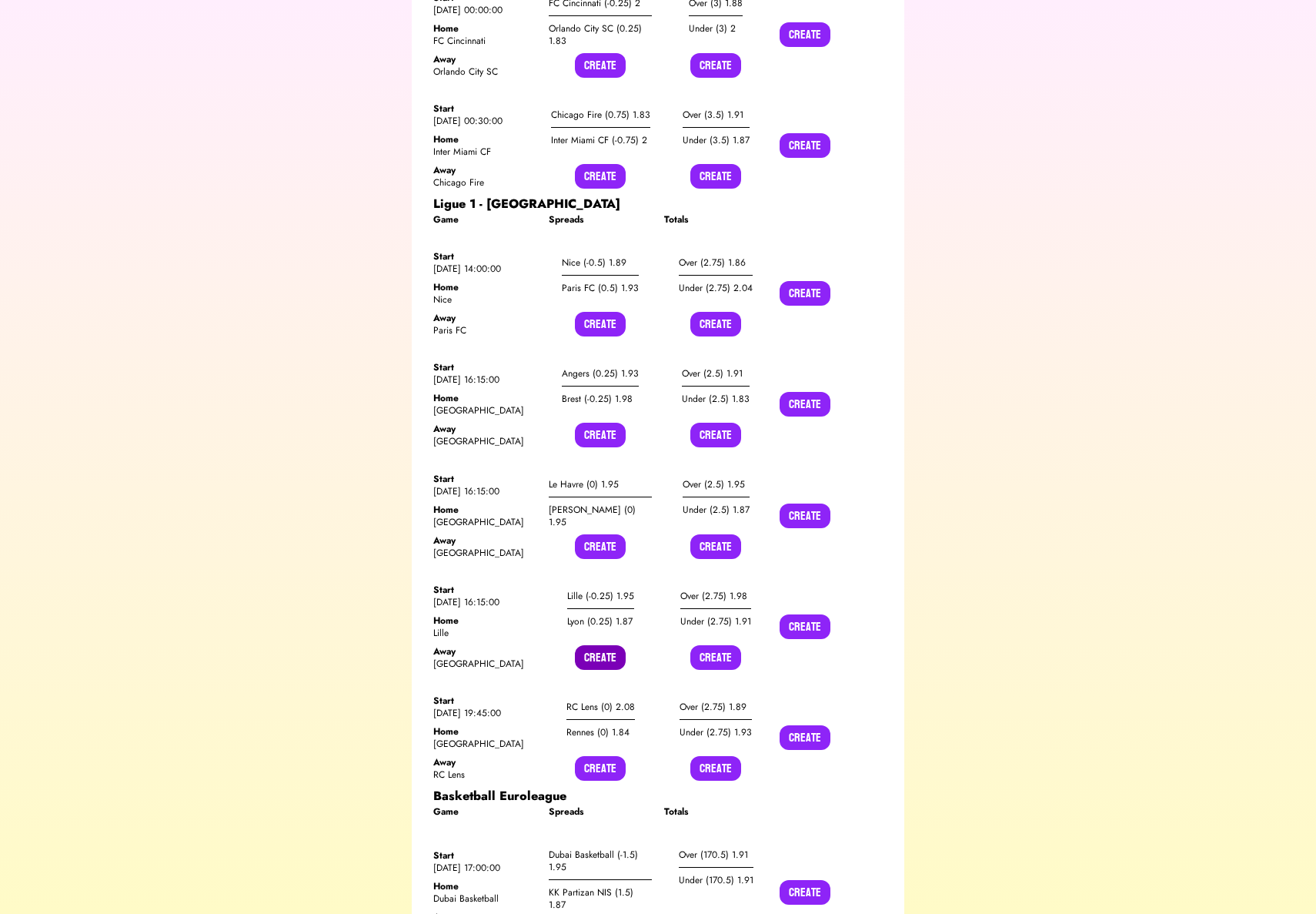
click at [610, 645] on button "Create" at bounding box center [600, 657] width 51 height 25
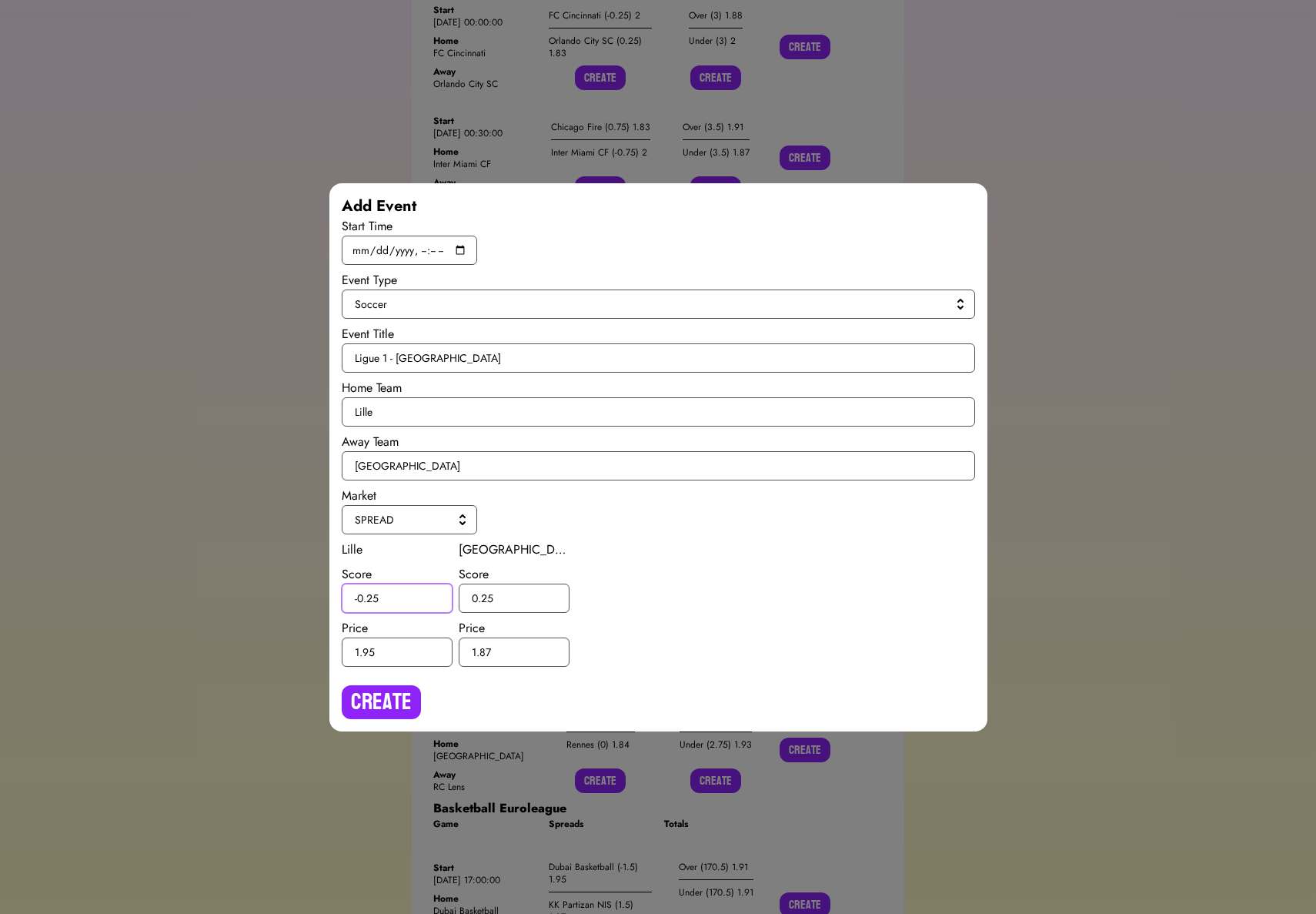
click at [371, 598] on input "-0.25" at bounding box center [396, 597] width 111 height 29
type input "-0.5"
click at [486, 594] on input "0.25" at bounding box center [514, 597] width 111 height 29
type input "0.5"
click at [384, 706] on button "Create" at bounding box center [381, 702] width 79 height 34
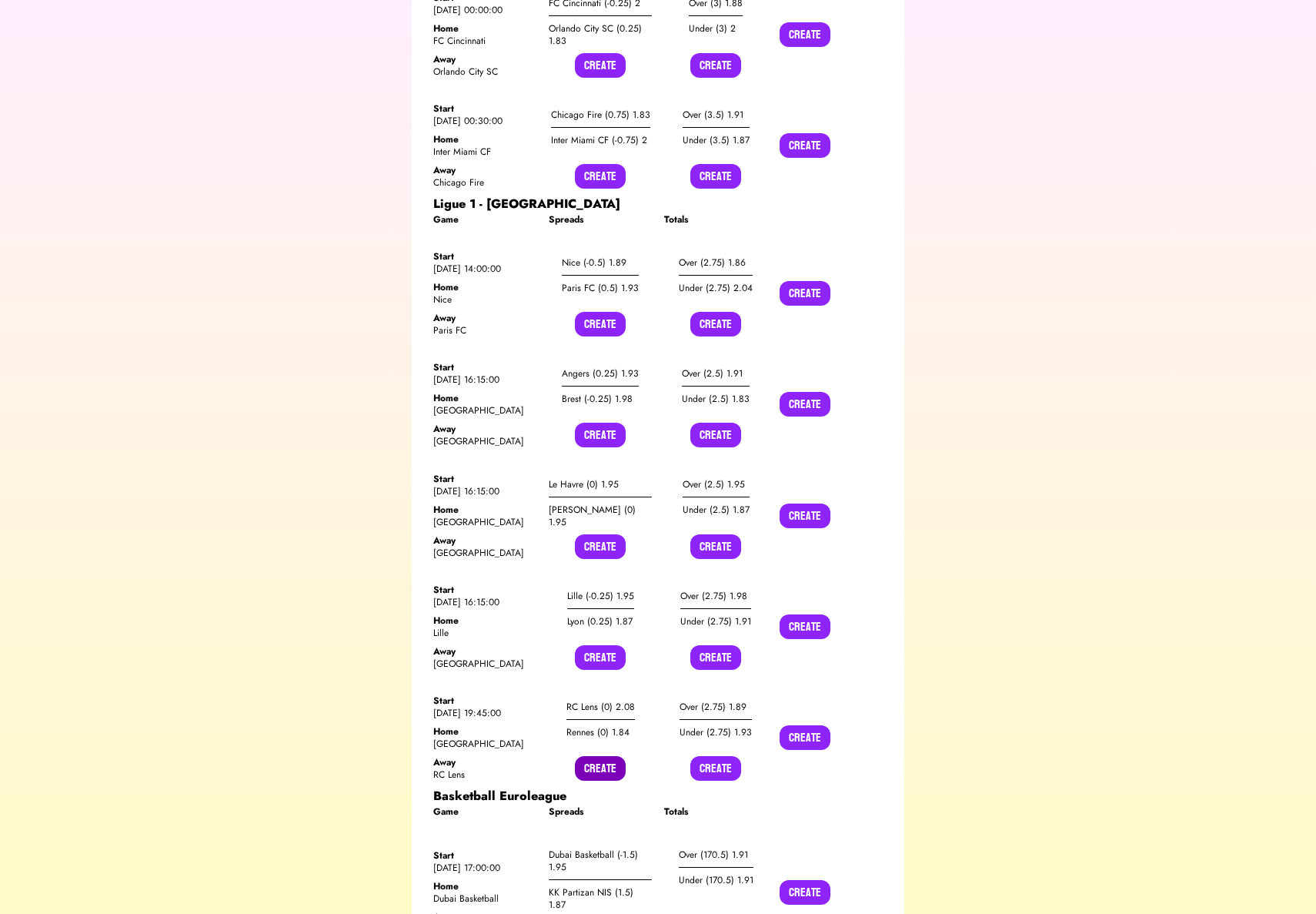
click at [606, 756] on button "Create" at bounding box center [600, 768] width 51 height 25
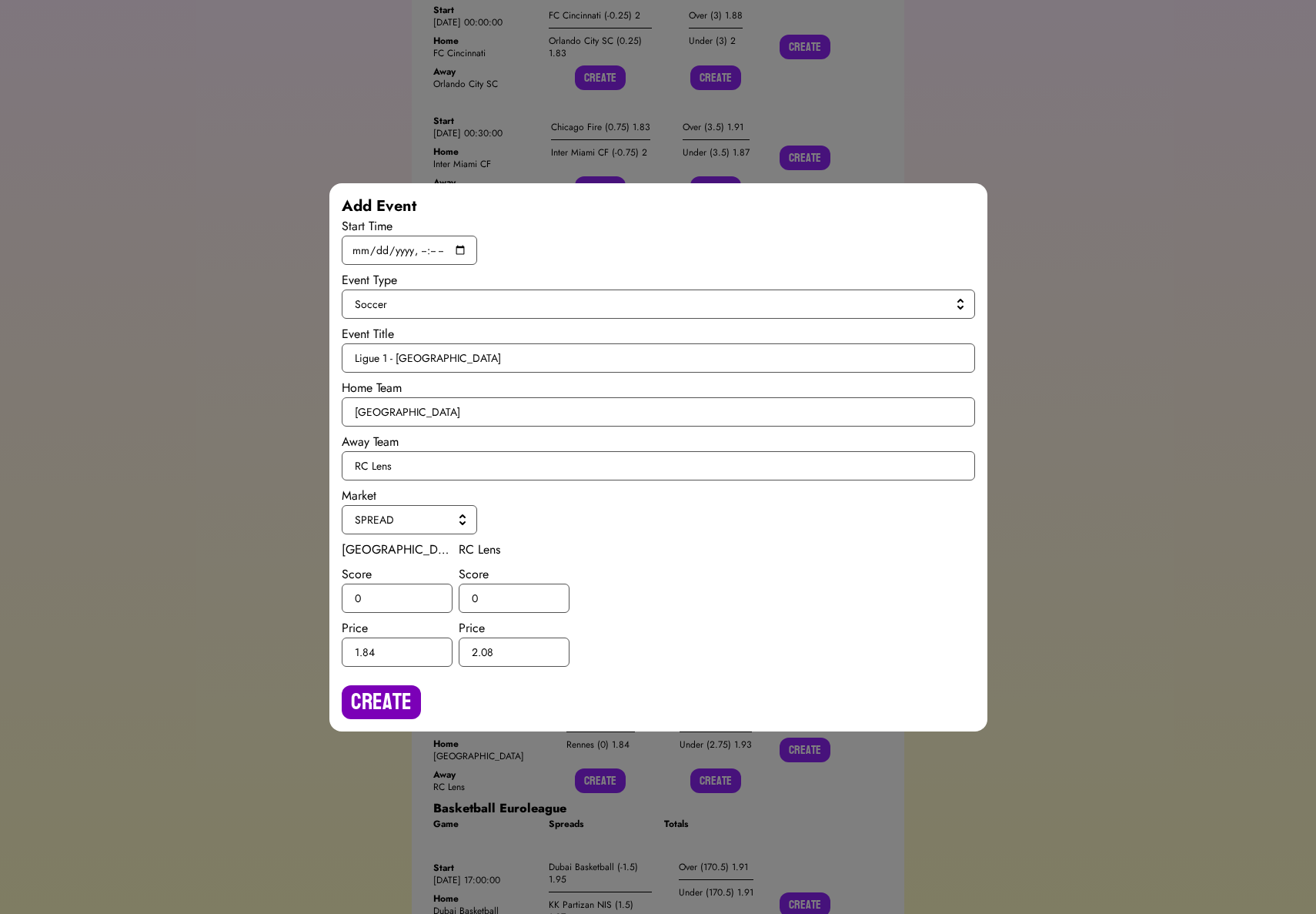
click at [377, 702] on button "Create" at bounding box center [381, 702] width 79 height 34
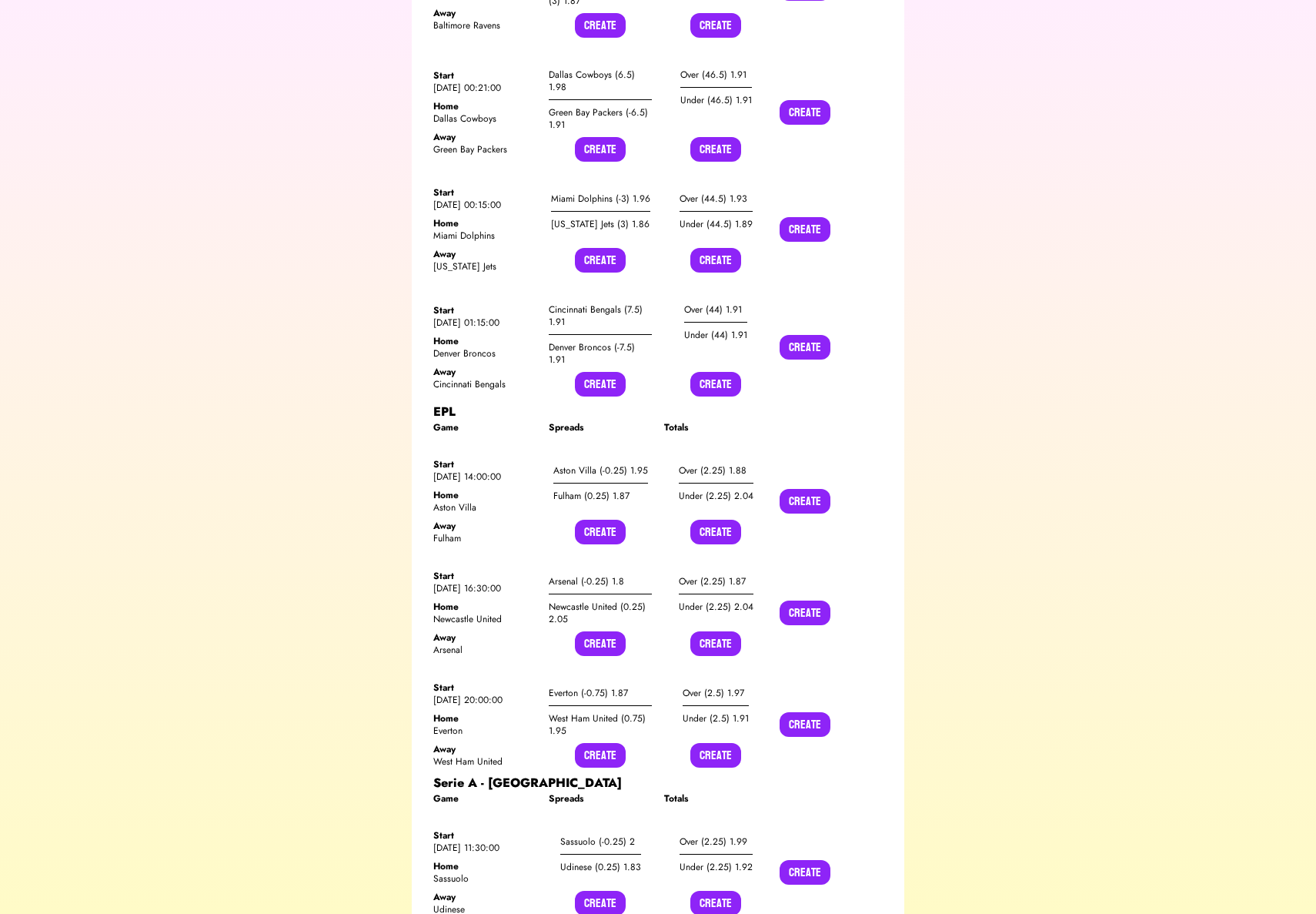
scroll to position [8837, 0]
click at [600, 519] on button "Create" at bounding box center [600, 532] width 51 height 25
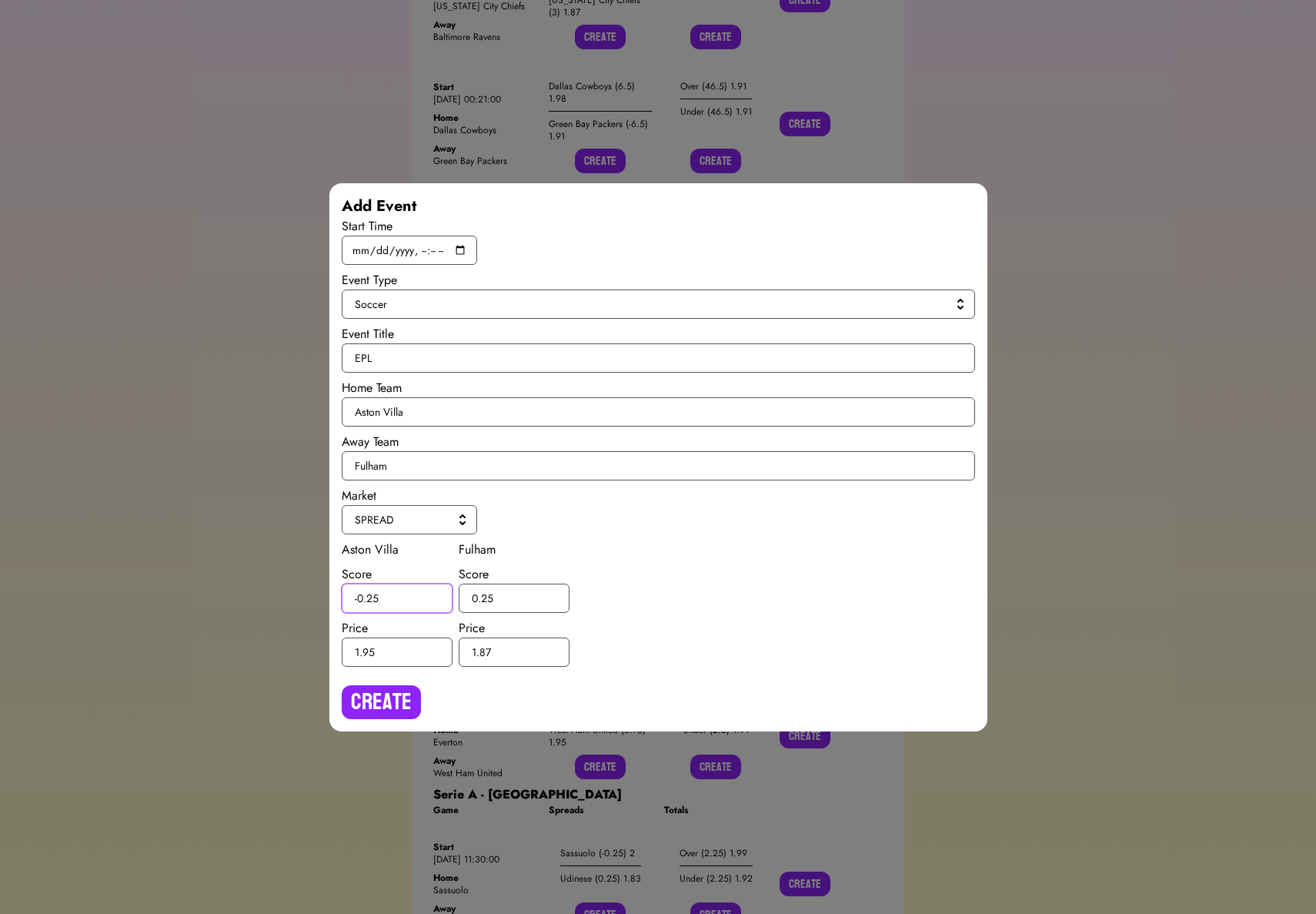
click at [371, 597] on input "-0.25" at bounding box center [396, 597] width 111 height 29
type input "-0.5"
click at [491, 593] on input "0.25" at bounding box center [514, 597] width 111 height 29
click at [484, 600] on input "0.25" at bounding box center [514, 597] width 111 height 29
type input "0.5"
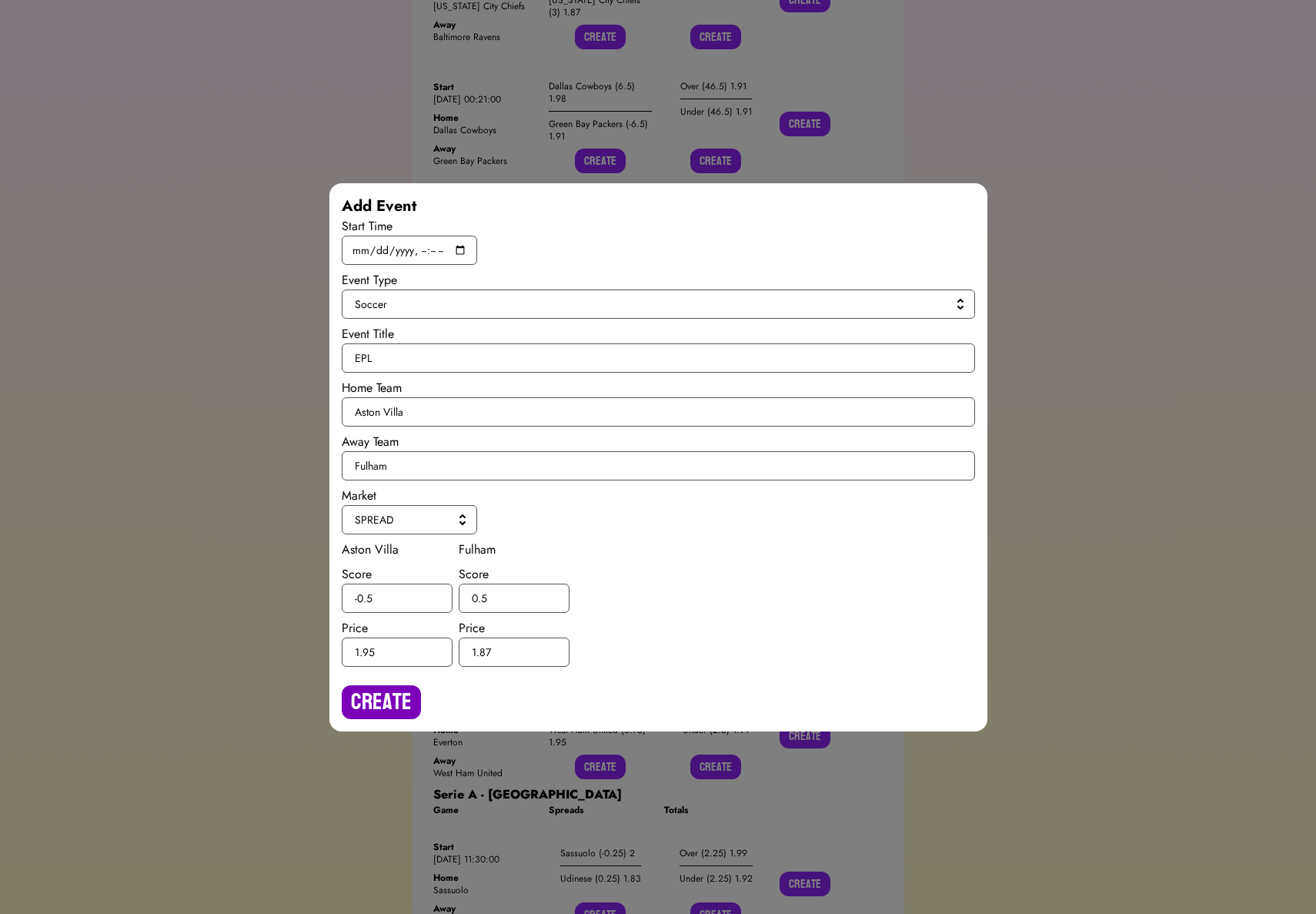
click at [391, 709] on button "Create" at bounding box center [381, 702] width 79 height 34
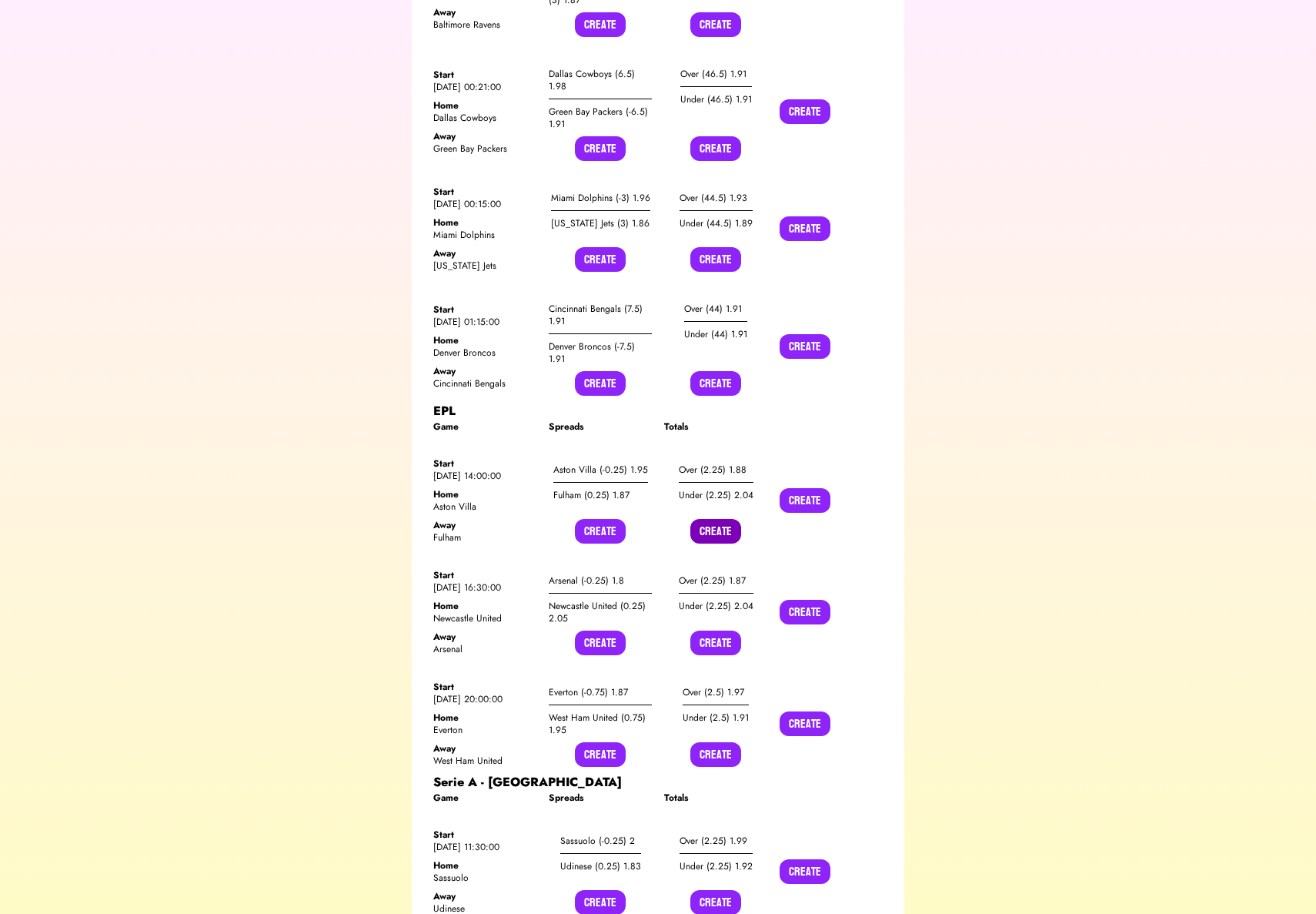
click at [720, 519] on button "Create" at bounding box center [715, 532] width 51 height 25
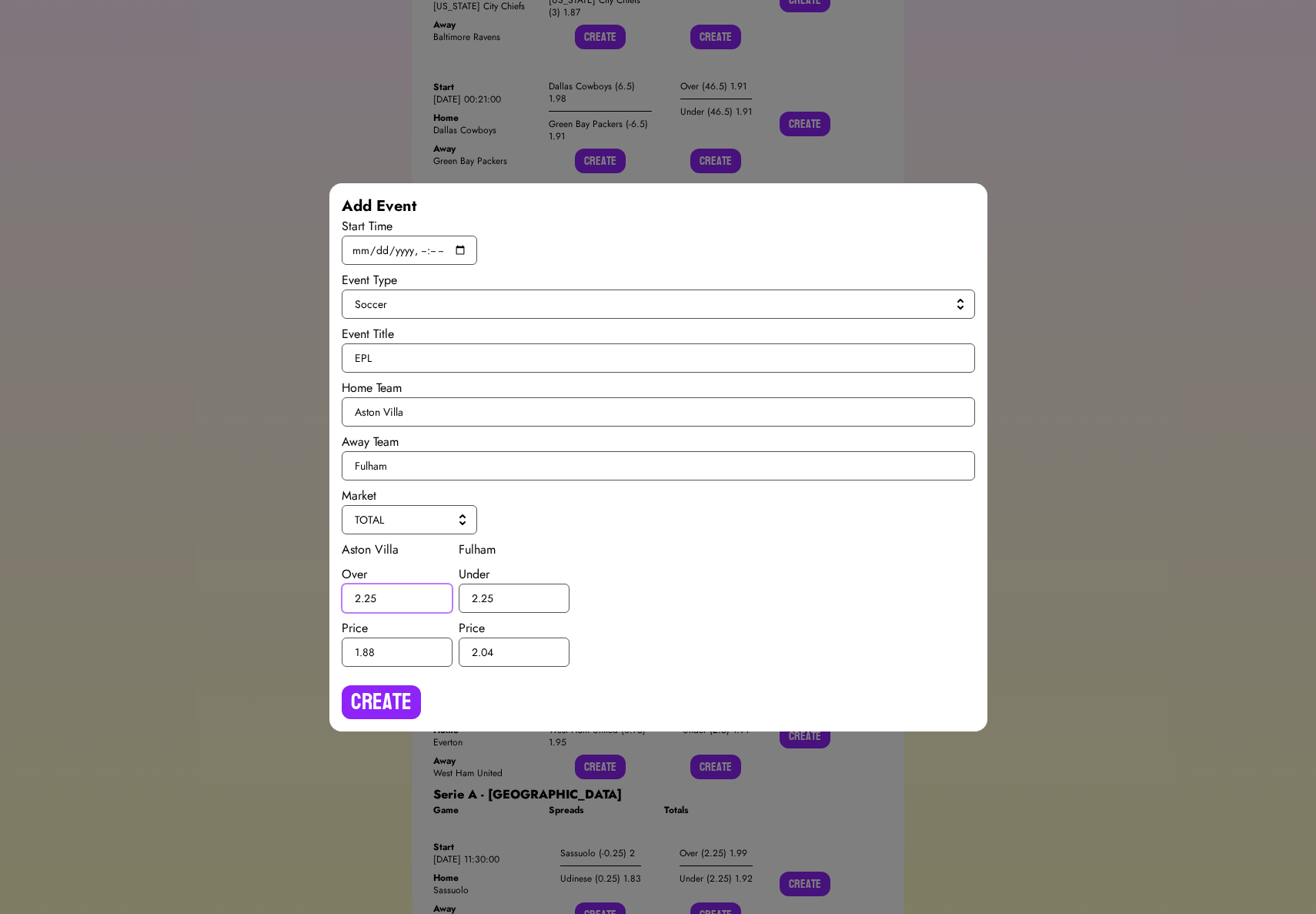
click at [369, 599] on input "2.25" at bounding box center [396, 597] width 111 height 29
type input "2.5"
click at [486, 593] on input "2.25" at bounding box center [514, 597] width 111 height 29
type input "2.5"
click at [403, 685] on button "Create" at bounding box center [381, 702] width 79 height 34
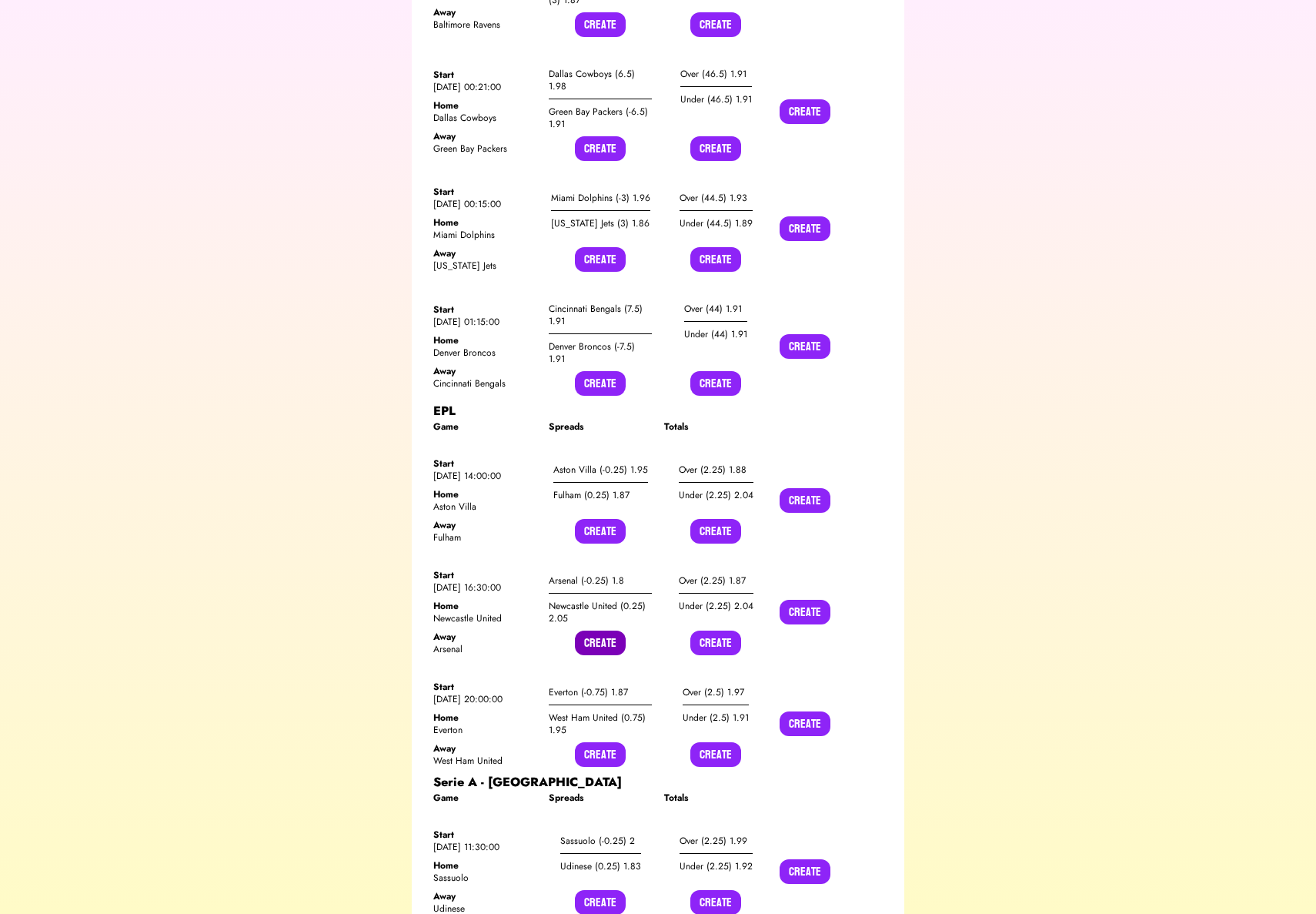
click at [589, 631] on button "Create" at bounding box center [600, 643] width 51 height 25
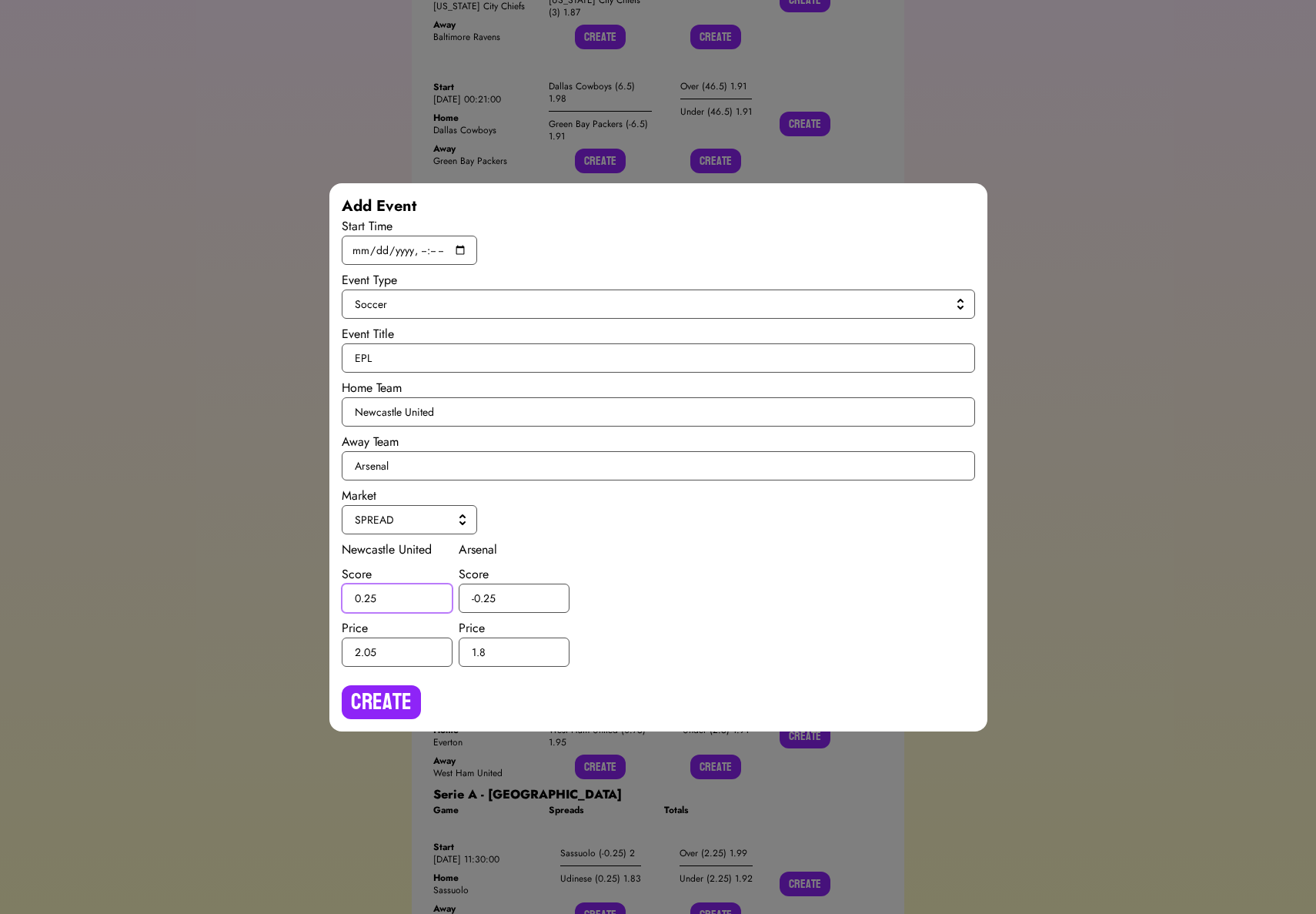
click at [371, 596] on input "0.25" at bounding box center [396, 597] width 111 height 29
type input "0.5"
click at [488, 596] on input "-0.25" at bounding box center [514, 597] width 111 height 29
type input "-0.5"
click at [405, 689] on button "Create" at bounding box center [381, 702] width 79 height 34
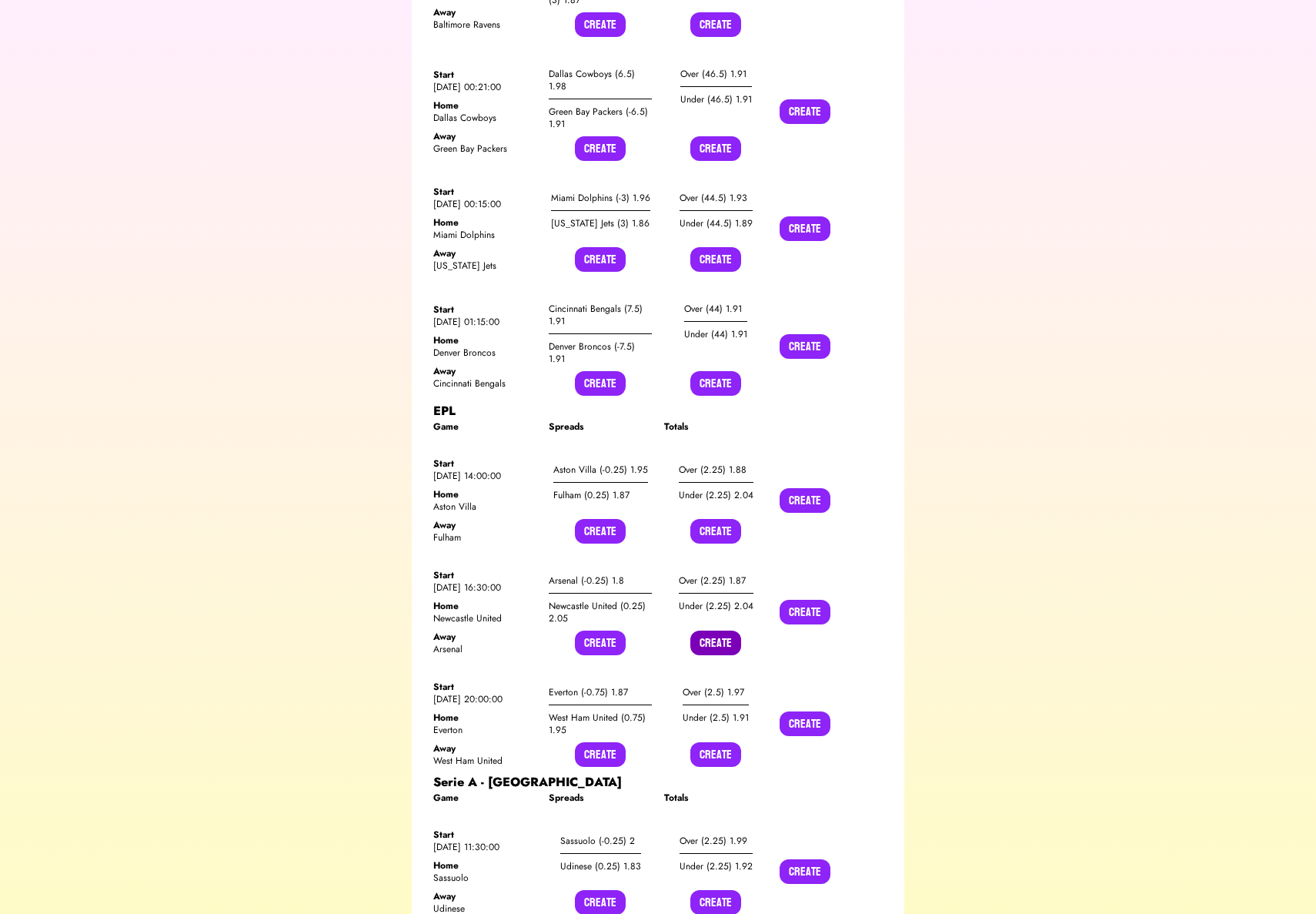
click at [713, 631] on button "Create" at bounding box center [715, 643] width 51 height 25
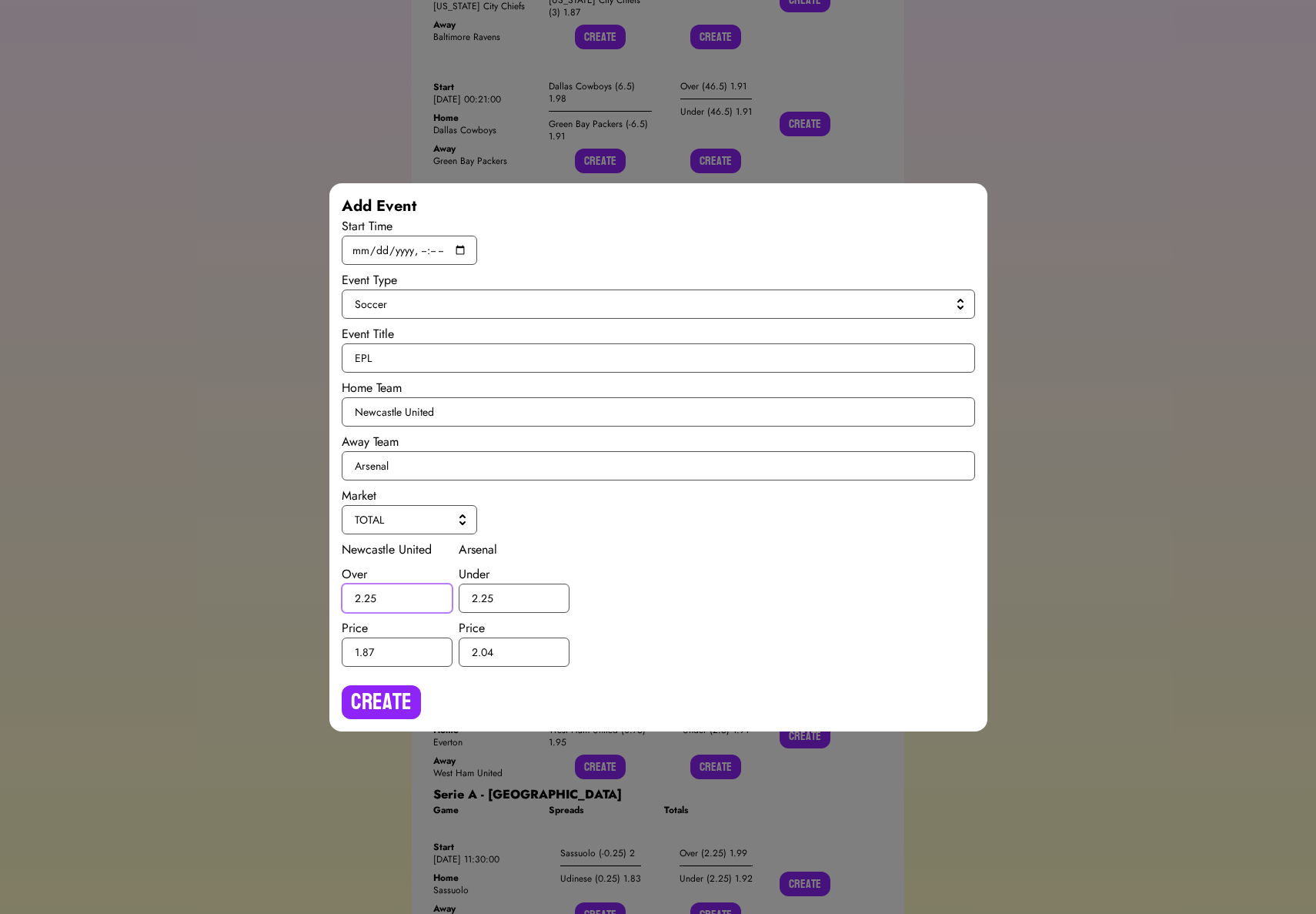
click at [370, 593] on input "2.25" at bounding box center [396, 597] width 111 height 29
type input "2.5"
click at [485, 597] on input "2.25" at bounding box center [514, 597] width 111 height 29
type input "2.5"
click at [402, 689] on button "Create" at bounding box center [381, 702] width 79 height 34
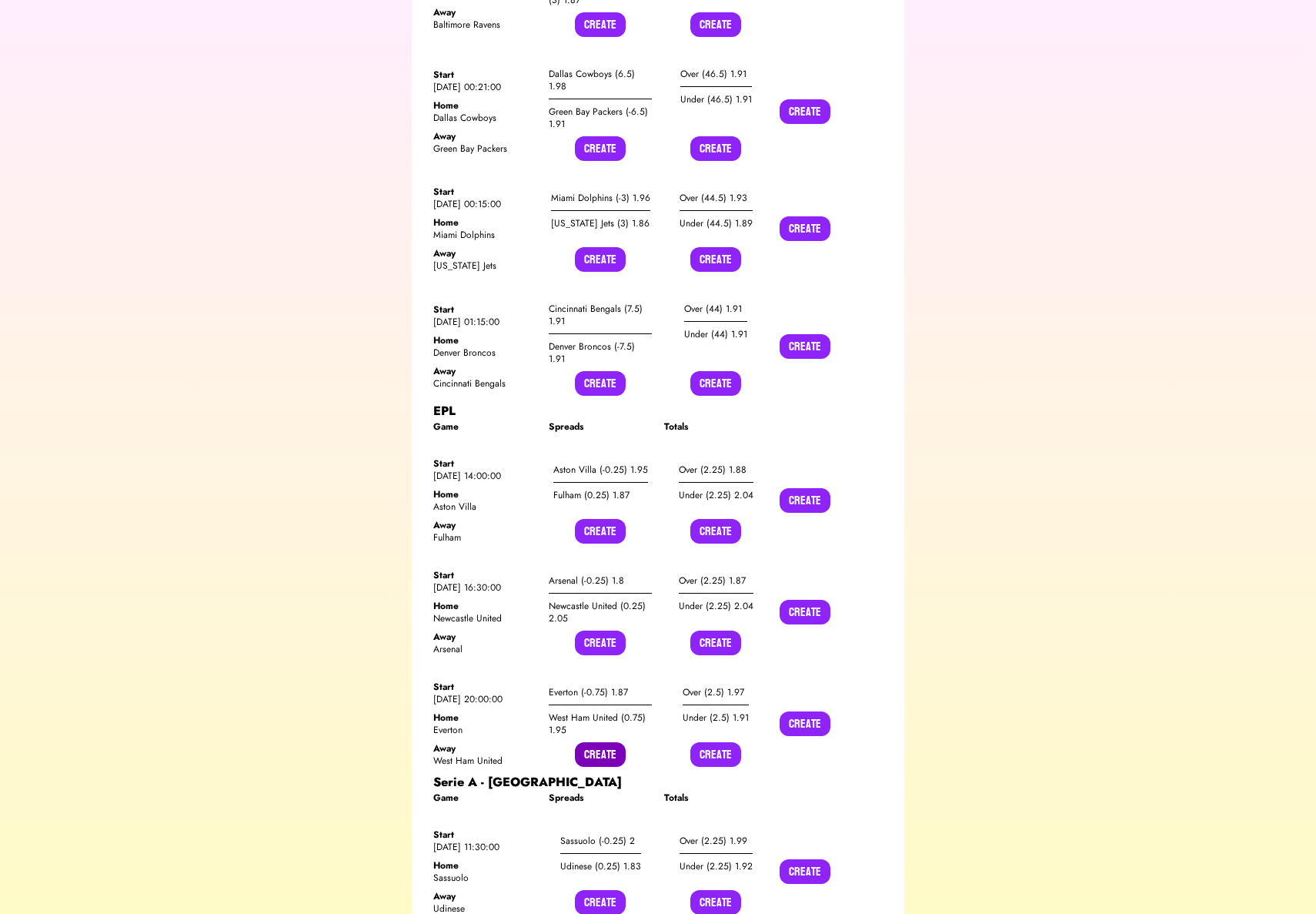
click at [589, 742] on button "Create" at bounding box center [600, 755] width 51 height 25
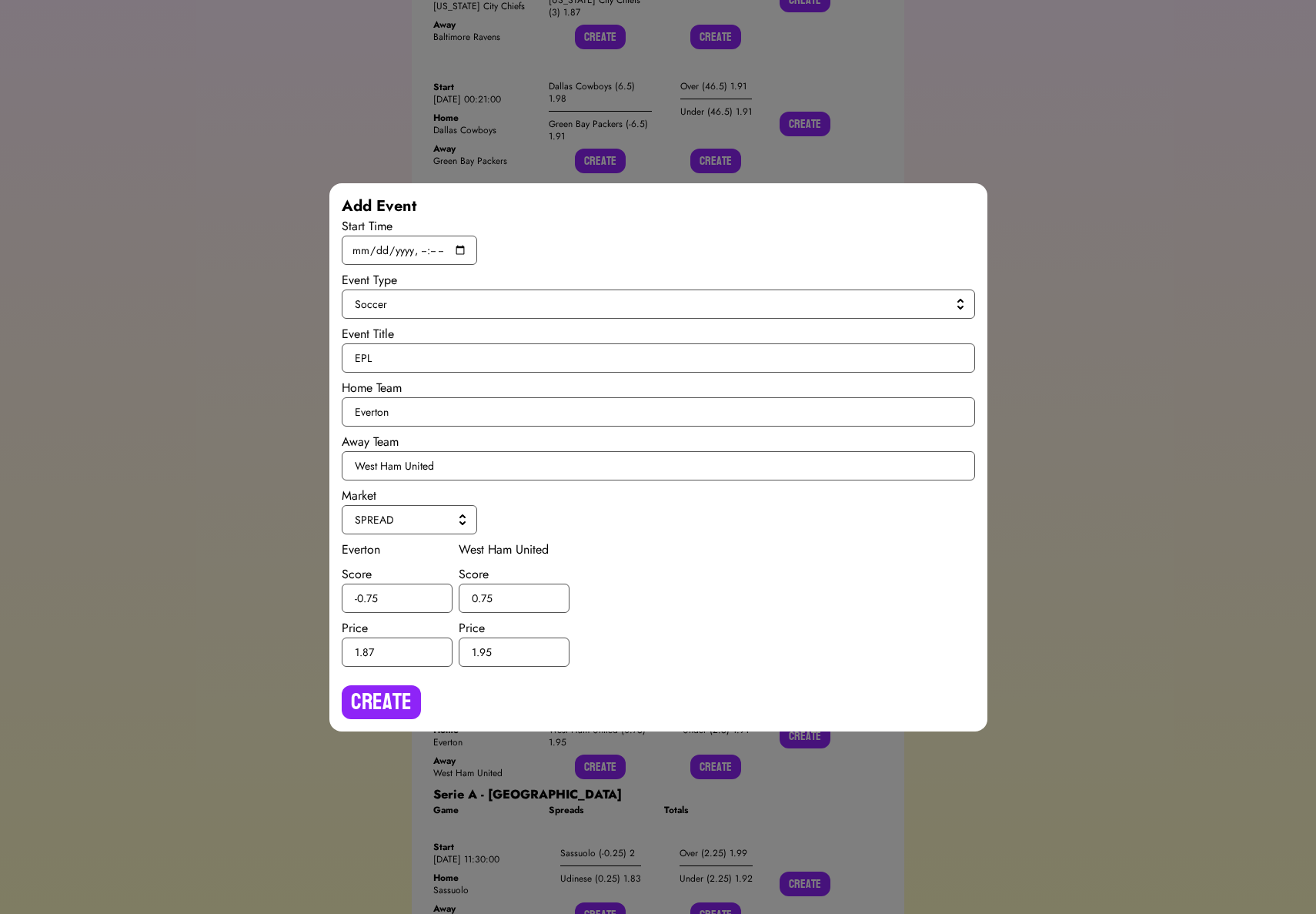
click at [177, 544] on div "Add Event Start Time Event Type Soccer Event Title EPL Home Team Everton Away T…" at bounding box center [658, 457] width 1316 height 914
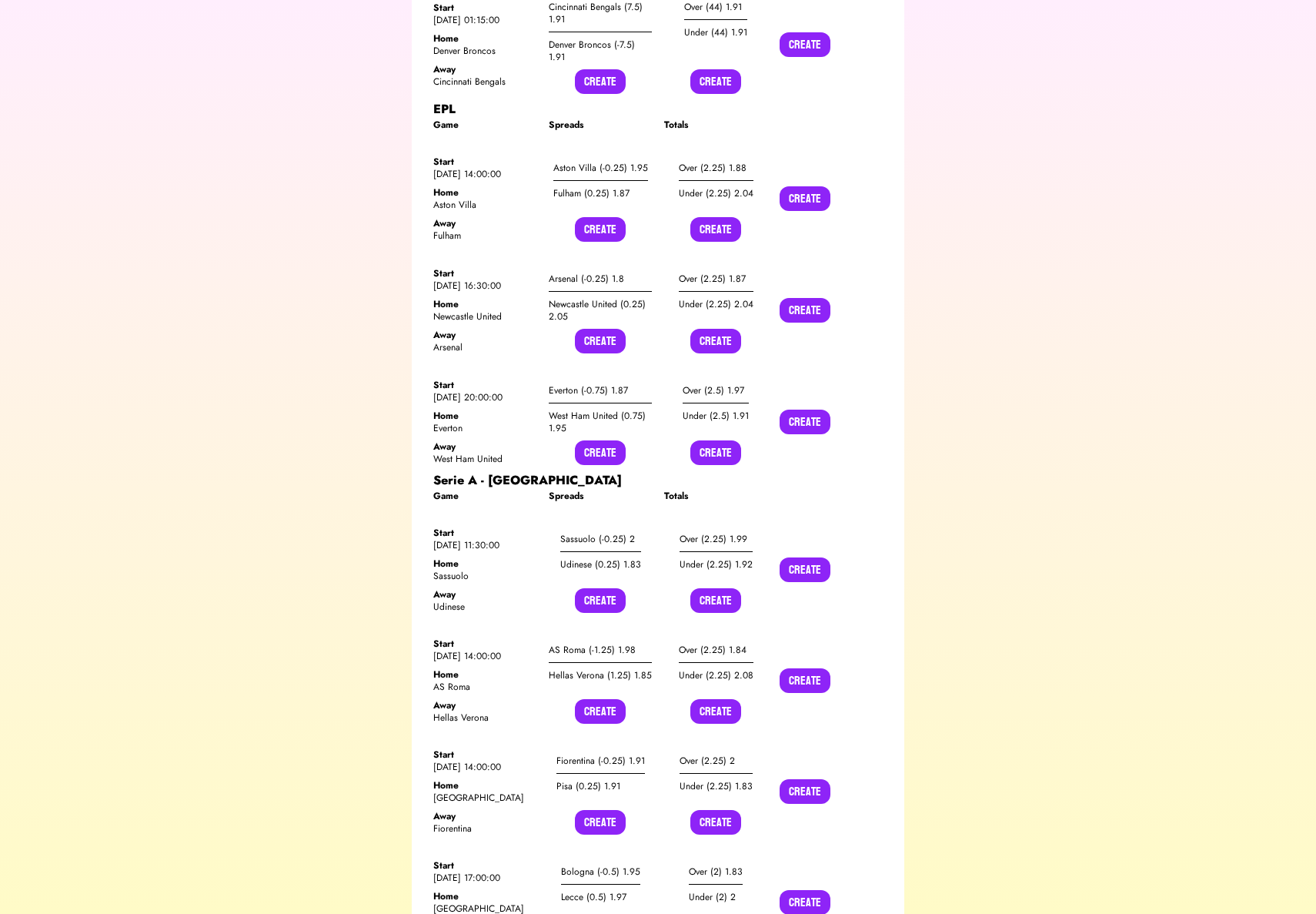
scroll to position [9171, 0]
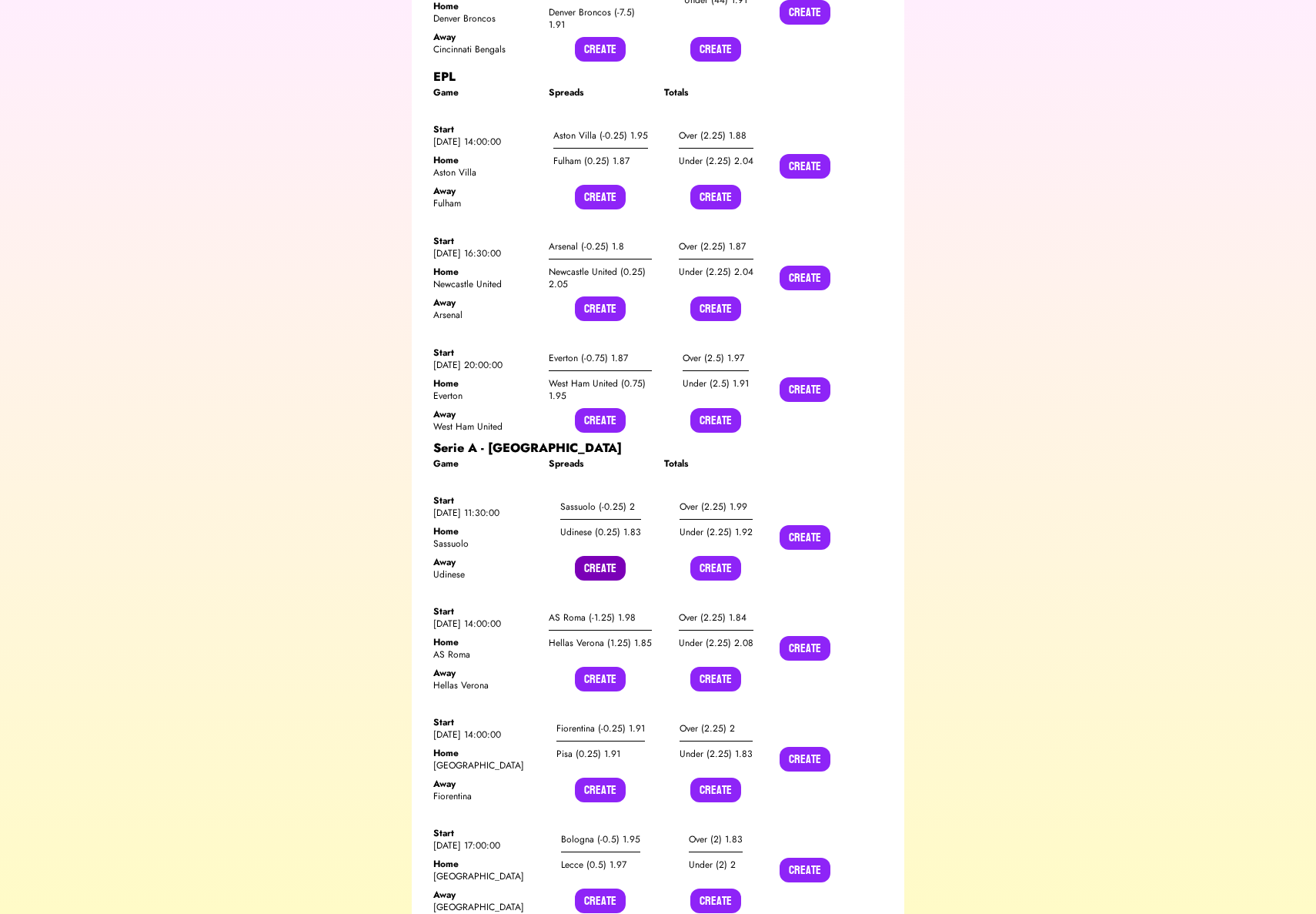
click at [600, 556] on button "Create" at bounding box center [600, 568] width 51 height 25
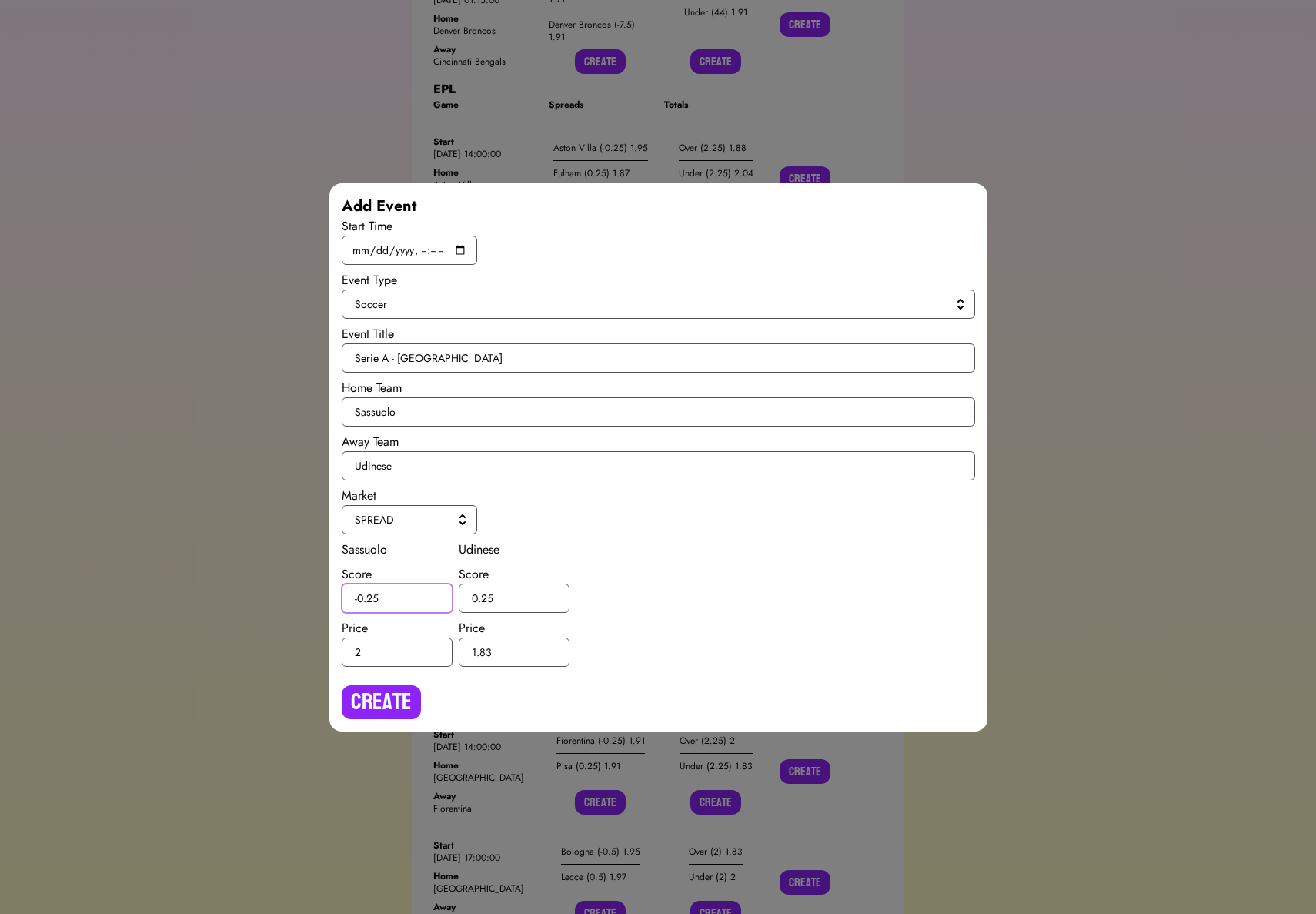
click at [376, 595] on input "-0.25" at bounding box center [396, 597] width 111 height 29
type input "-0.5"
click at [486, 595] on input "0.25" at bounding box center [514, 597] width 111 height 29
type input "0.5"
click at [411, 697] on button "Create" at bounding box center [381, 702] width 79 height 34
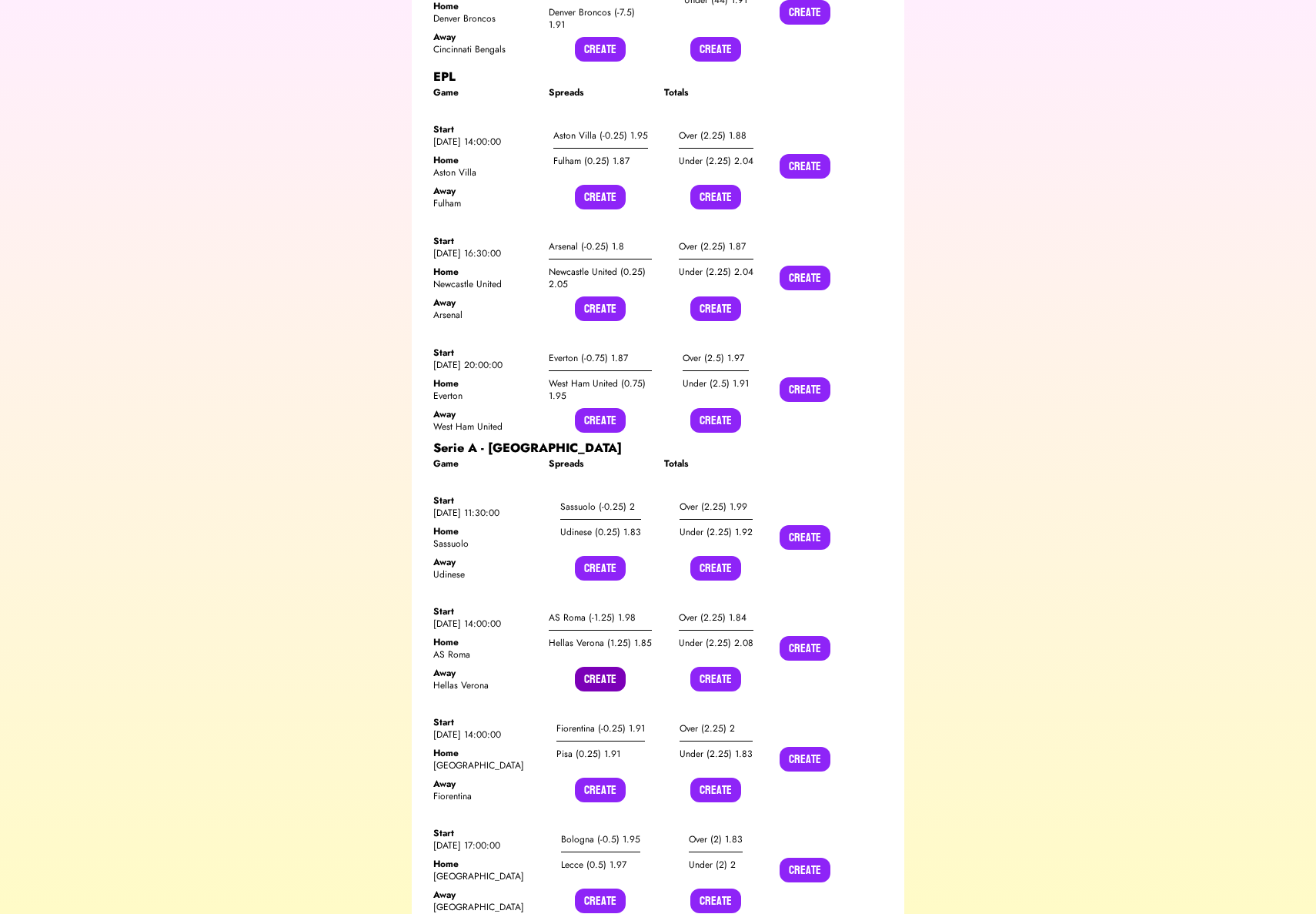
click at [591, 667] on button "Create" at bounding box center [600, 679] width 51 height 25
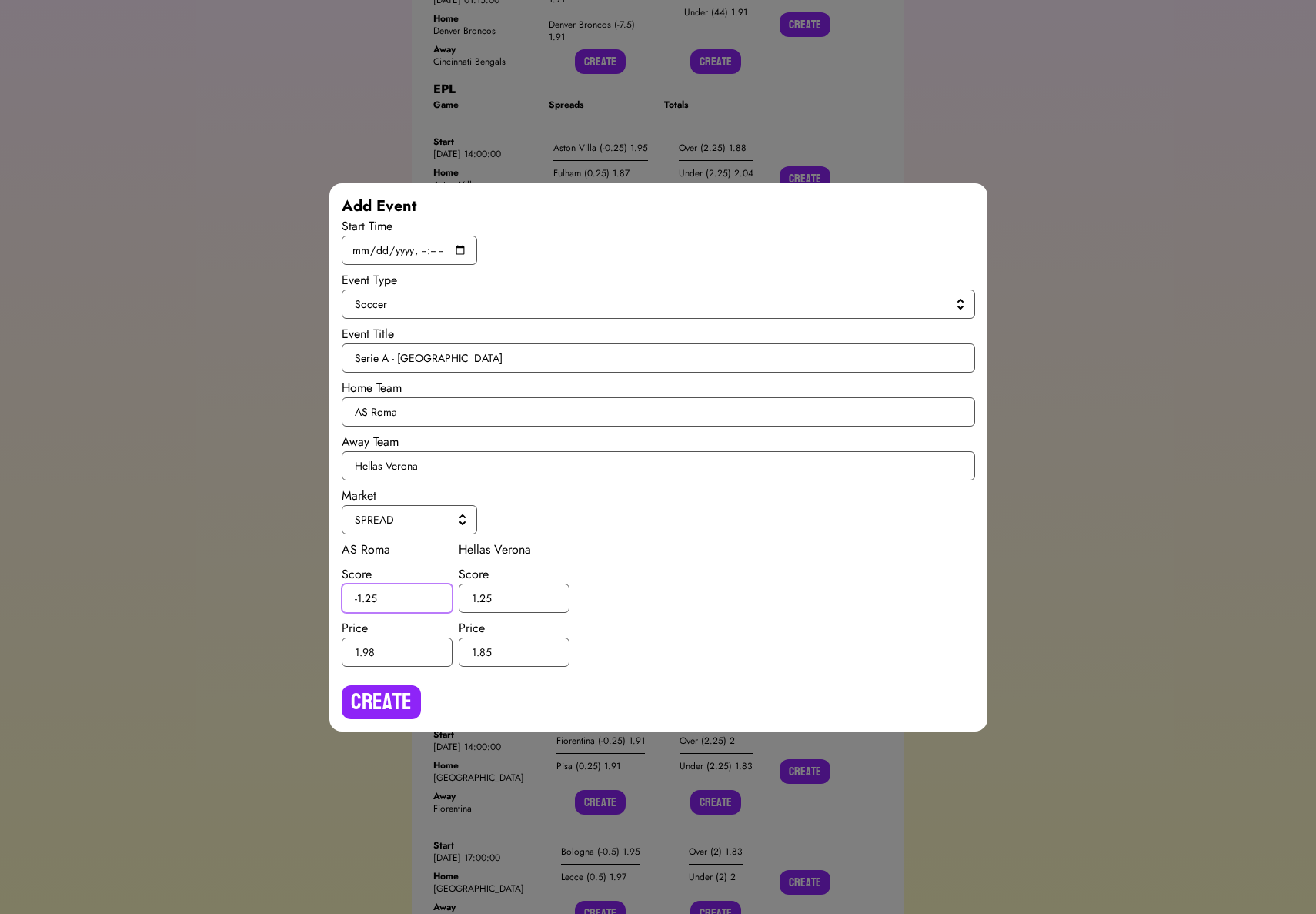
click at [372, 594] on input "-1.25" at bounding box center [396, 597] width 111 height 29
type input "-1.5"
click at [486, 597] on input "1.25" at bounding box center [514, 597] width 111 height 29
type input "1.5"
click at [405, 686] on button "Create" at bounding box center [381, 702] width 79 height 34
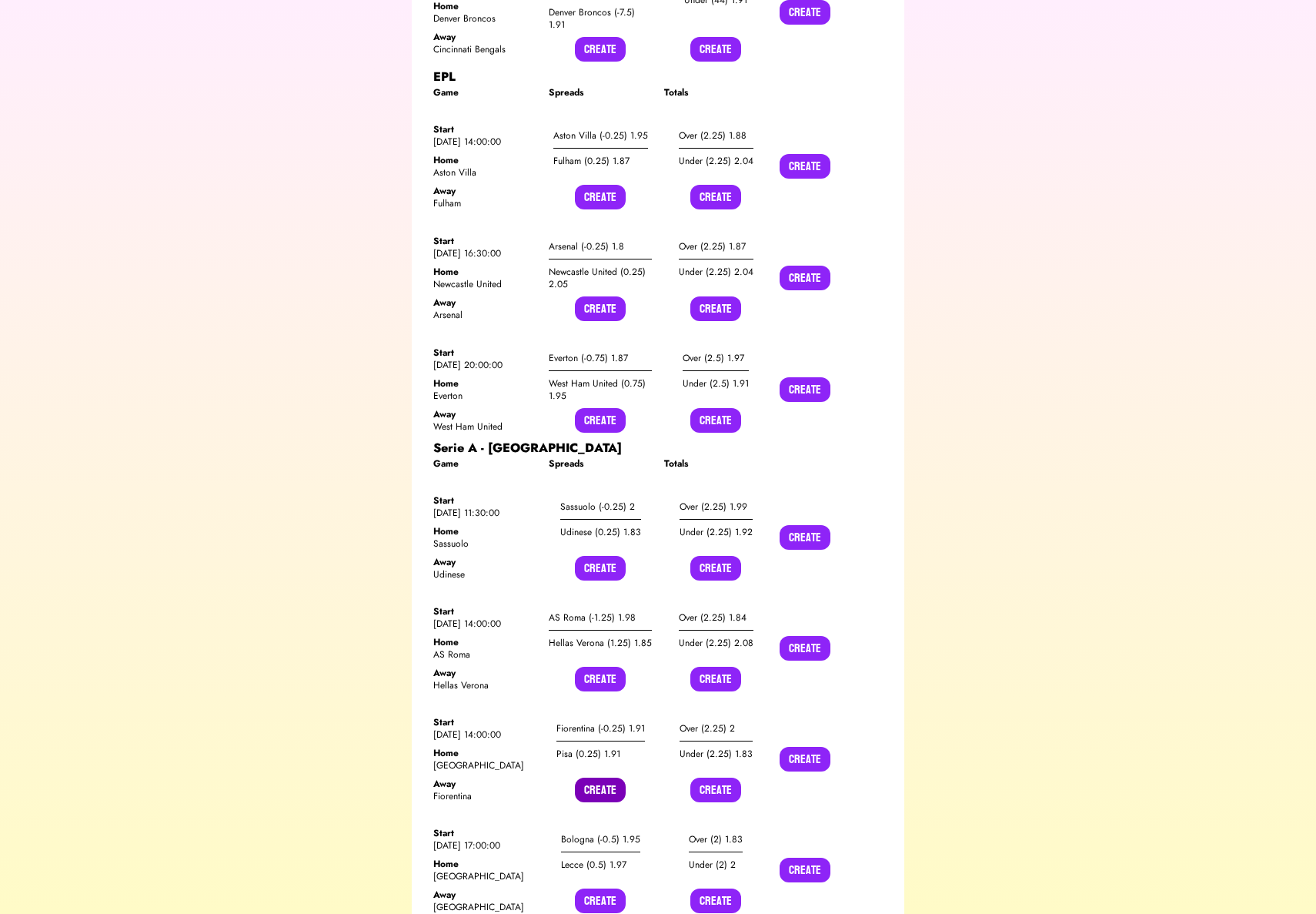
click at [602, 777] on button "Create" at bounding box center [600, 790] width 51 height 25
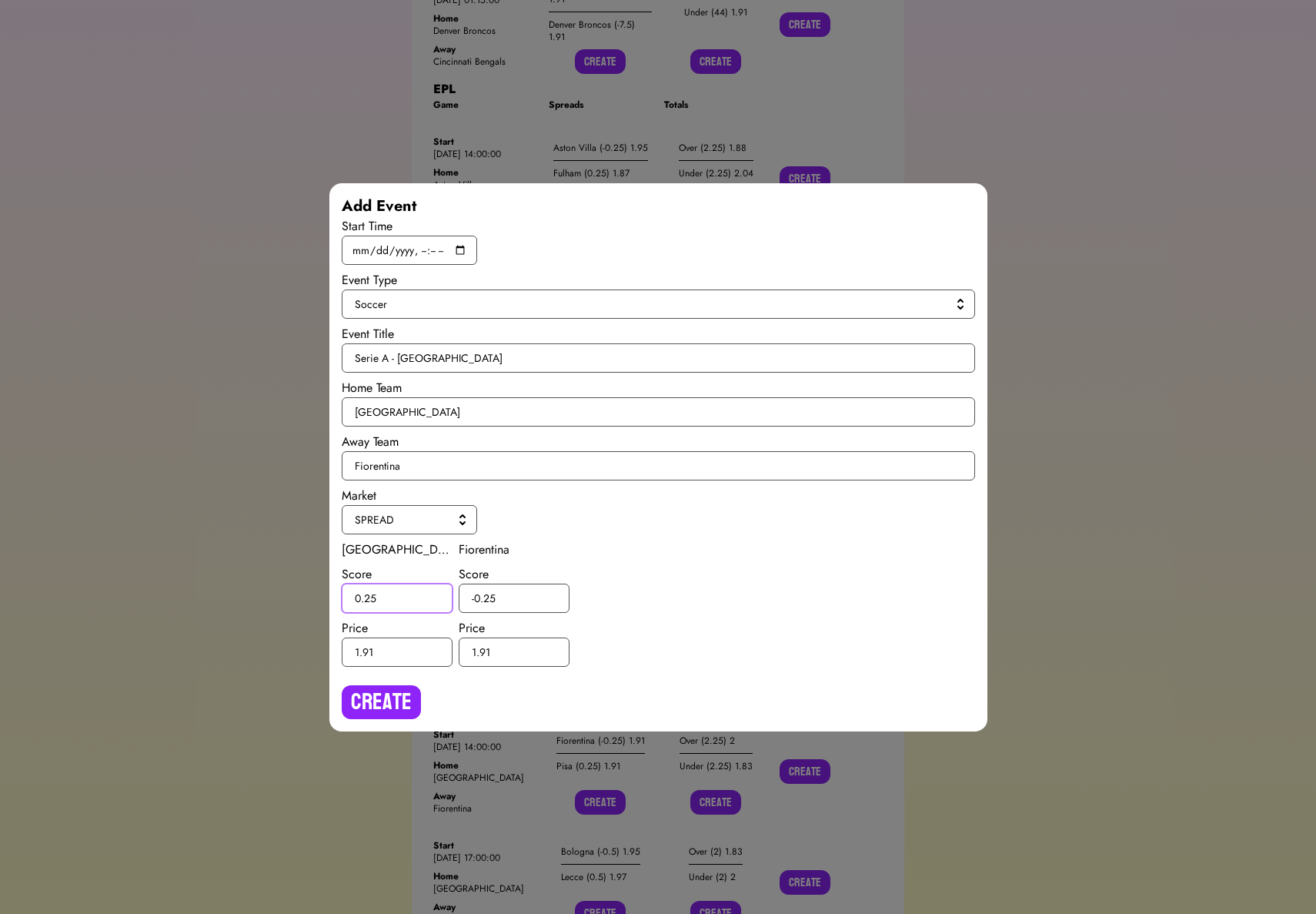
click at [371, 598] on input "0.25" at bounding box center [396, 597] width 111 height 29
type input "0.5"
click at [487, 594] on input "-0.25" at bounding box center [514, 597] width 111 height 29
type input "-0.5"
click at [404, 702] on button "Create" at bounding box center [381, 702] width 79 height 34
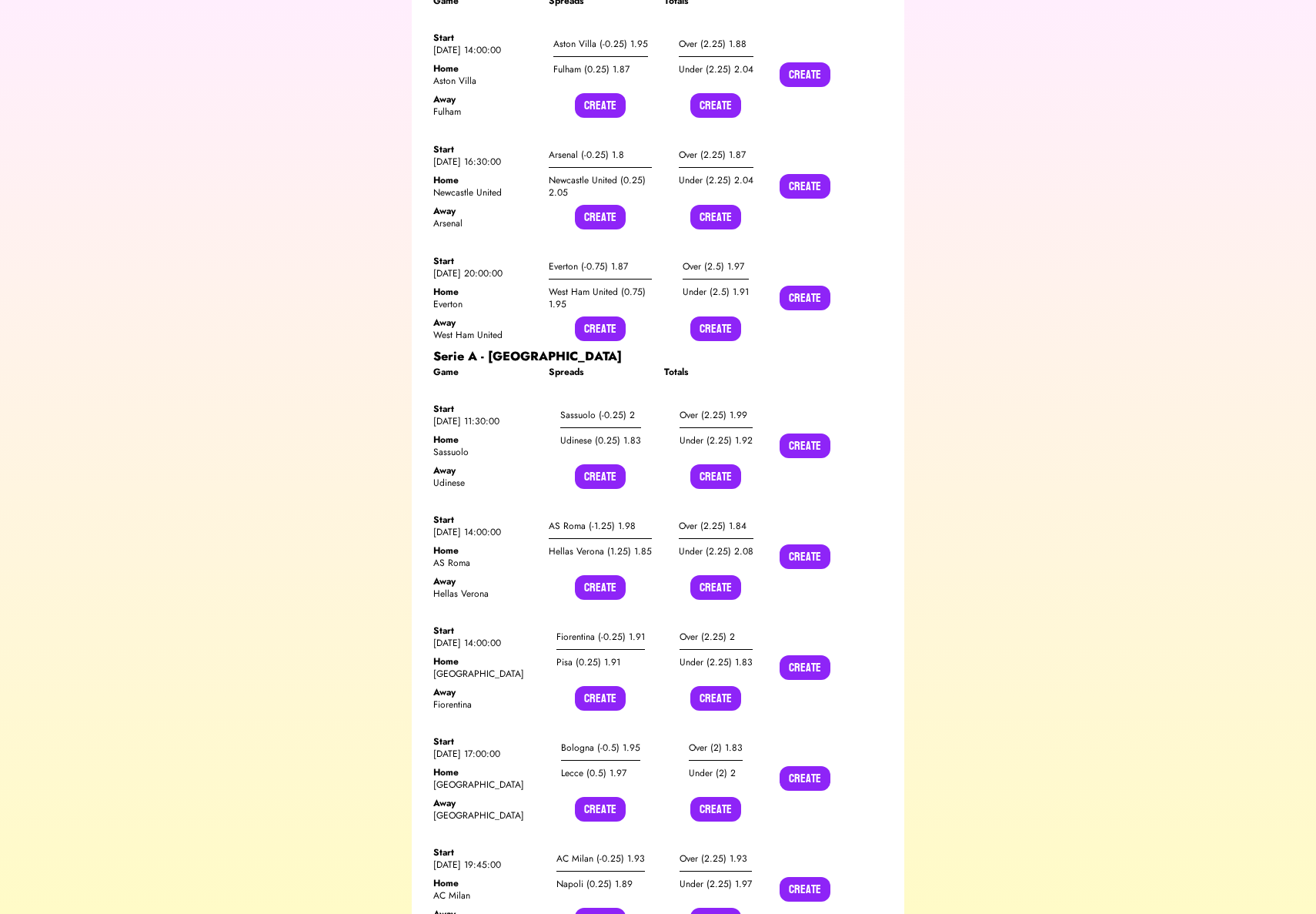
scroll to position [9289, 0]
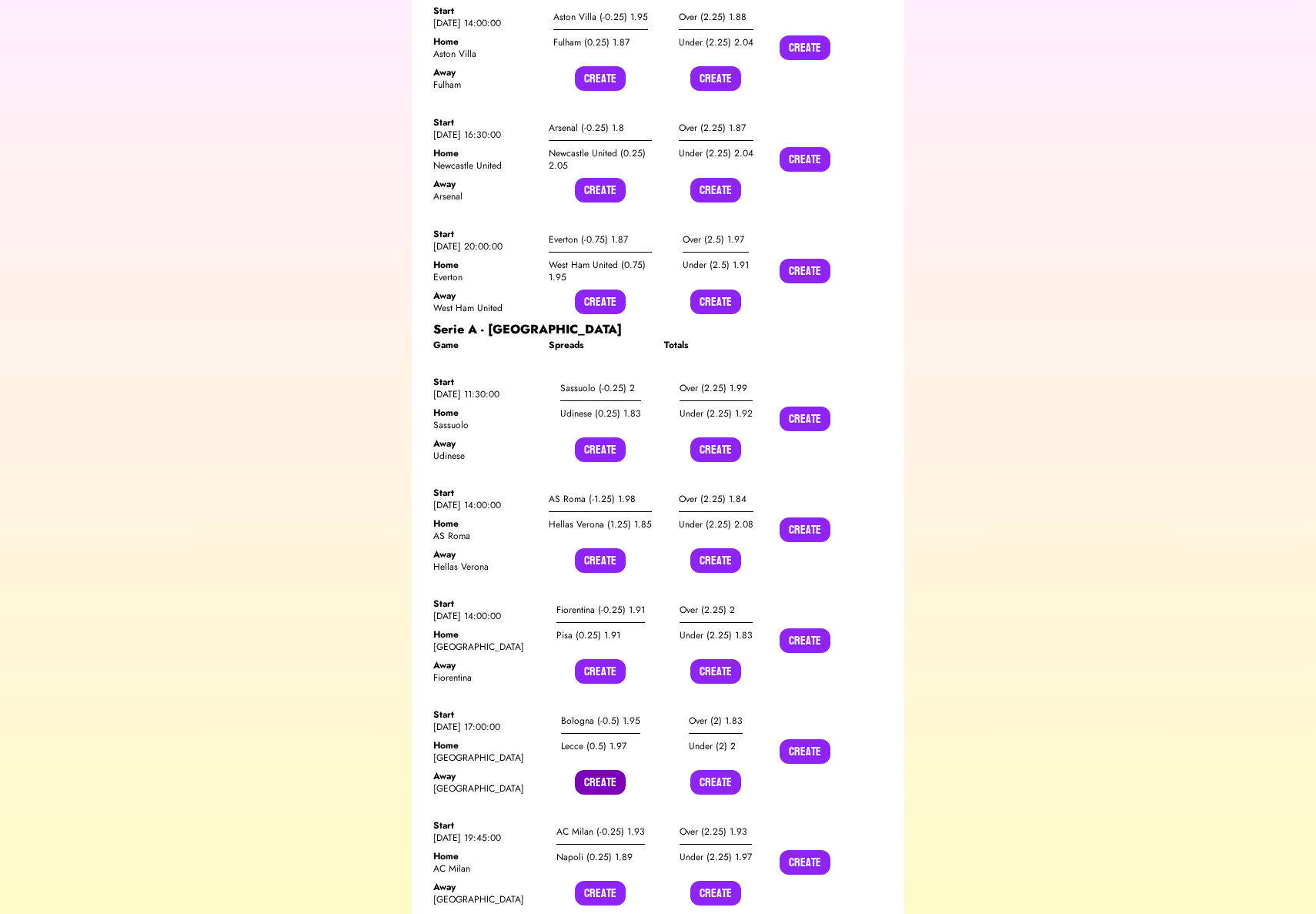
click at [591, 770] on button "Create" at bounding box center [600, 782] width 51 height 25
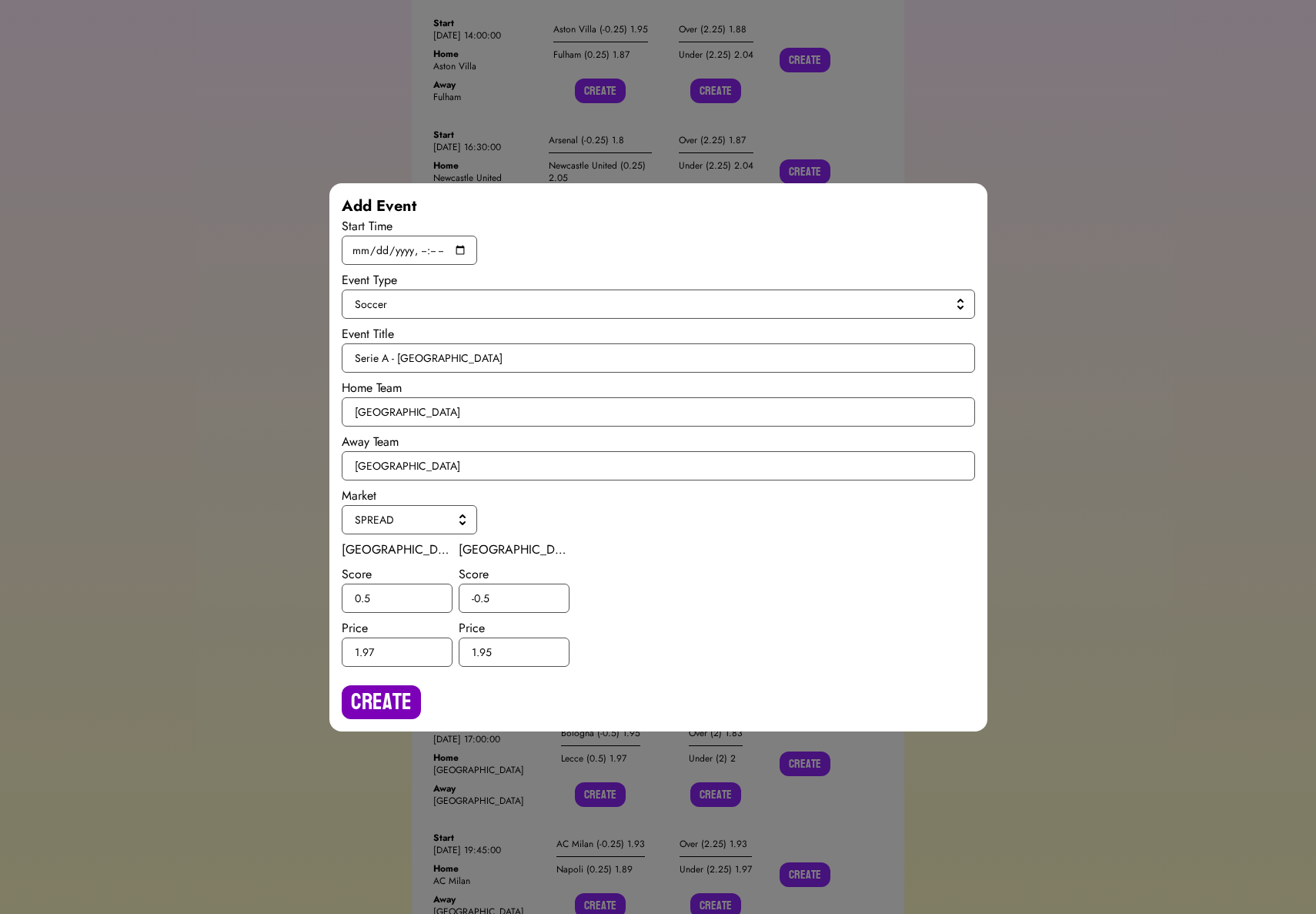
click at [380, 701] on button "Create" at bounding box center [381, 702] width 79 height 34
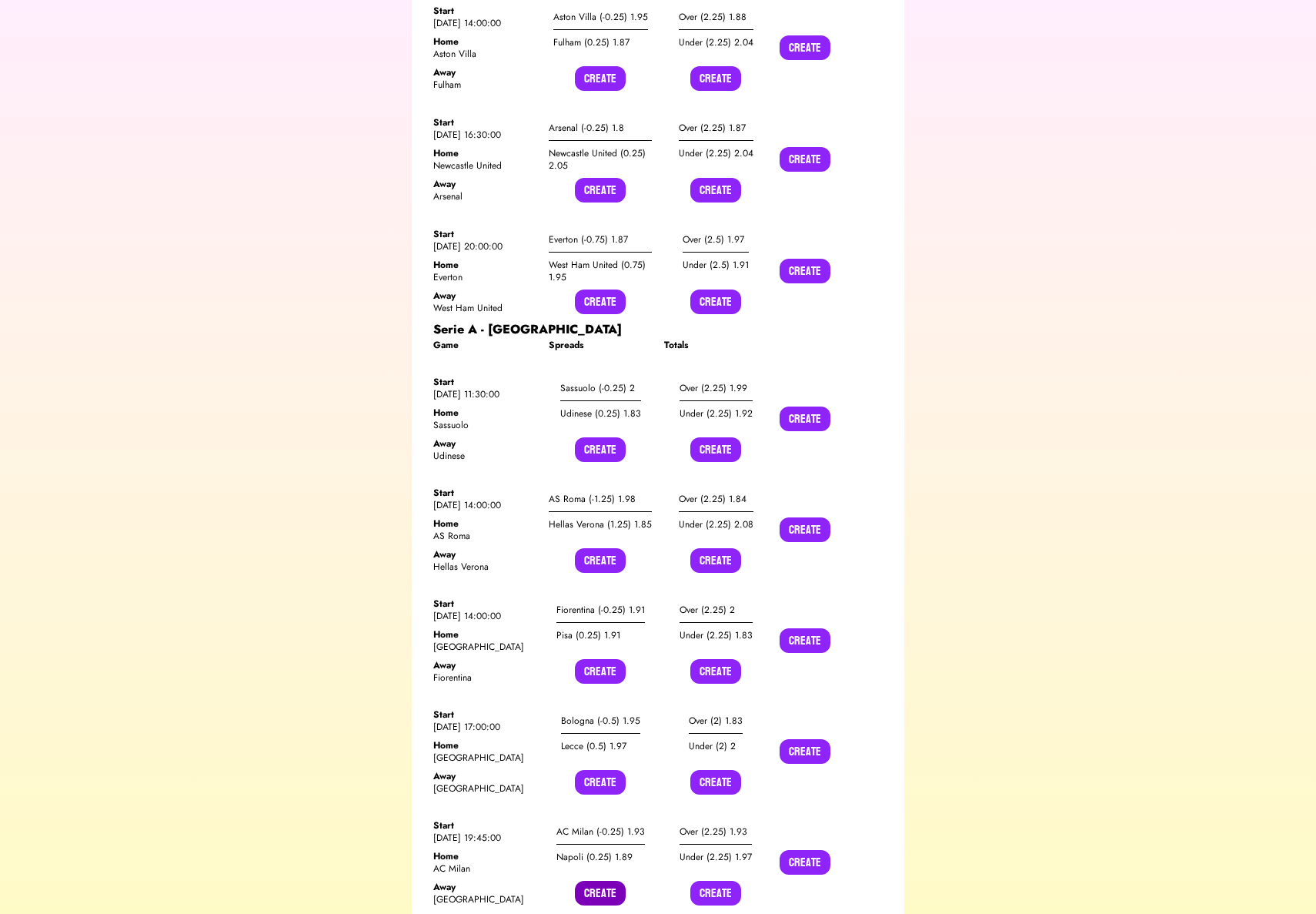
click at [601, 881] on button "Create" at bounding box center [600, 893] width 51 height 25
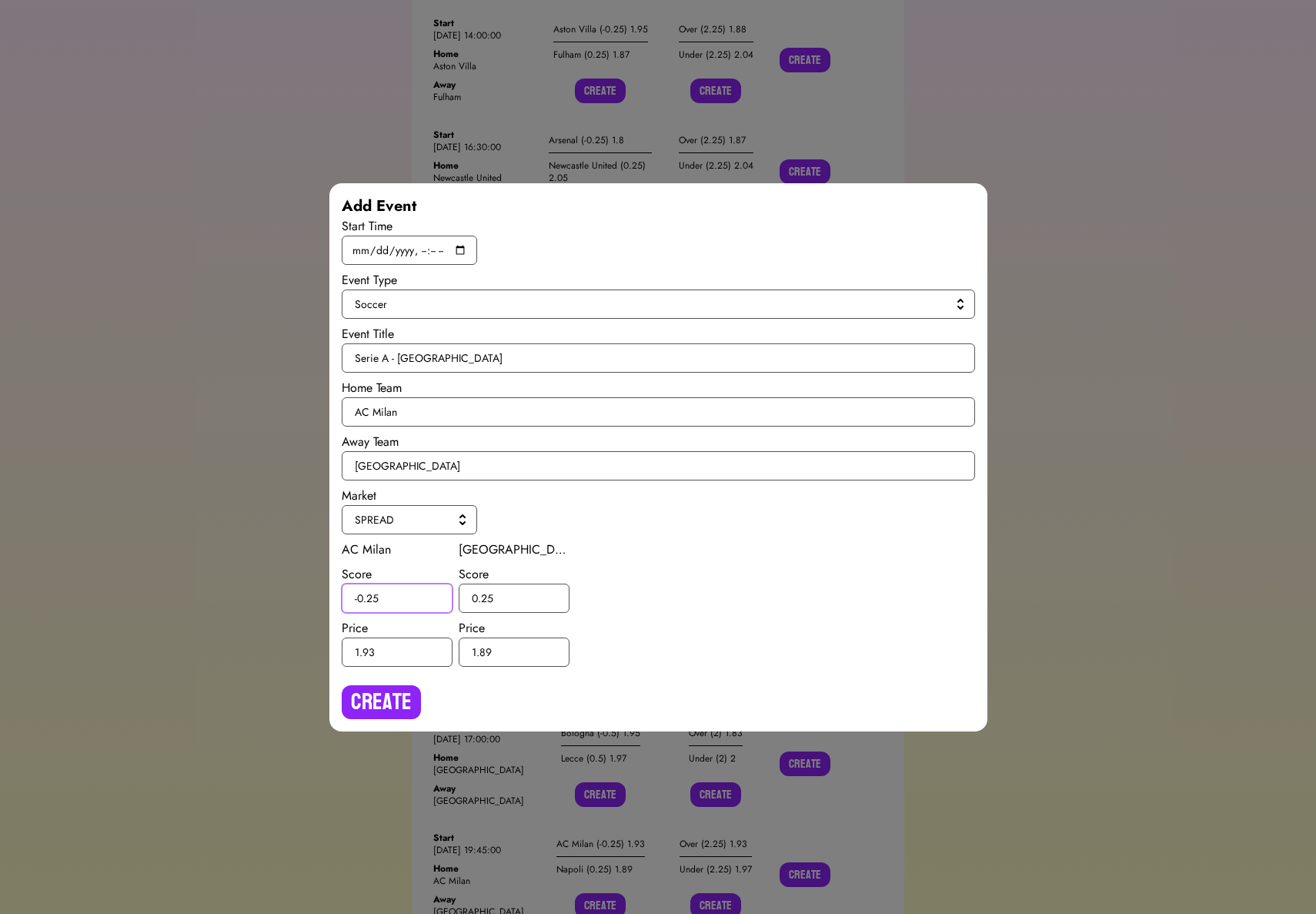
click at [372, 594] on input "-0.25" at bounding box center [396, 597] width 111 height 29
type input "-0.5"
click at [486, 597] on input "0.25" at bounding box center [514, 597] width 111 height 29
type input "0.5"
click at [405, 692] on button "Create" at bounding box center [381, 702] width 79 height 34
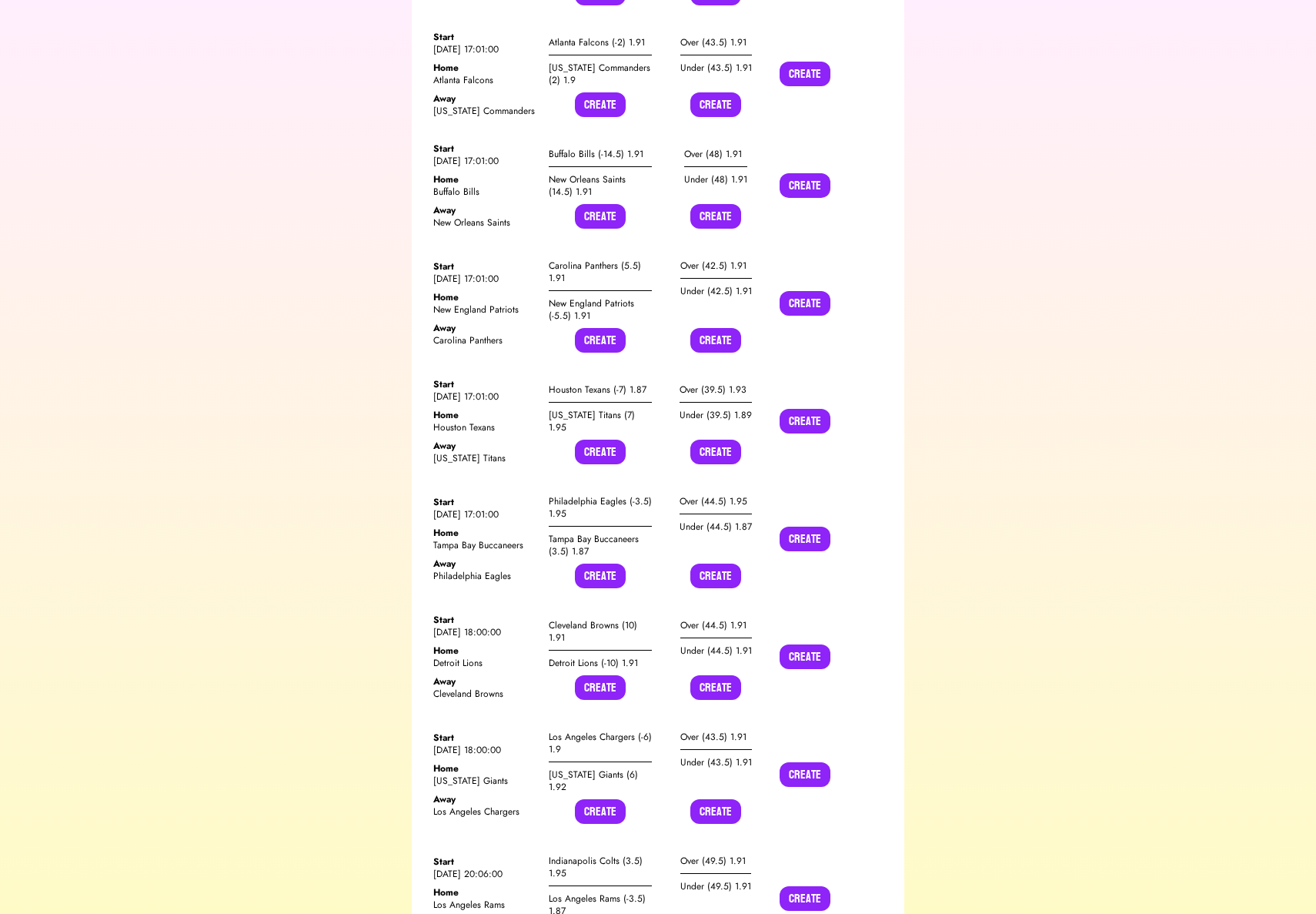
scroll to position [7552, 0]
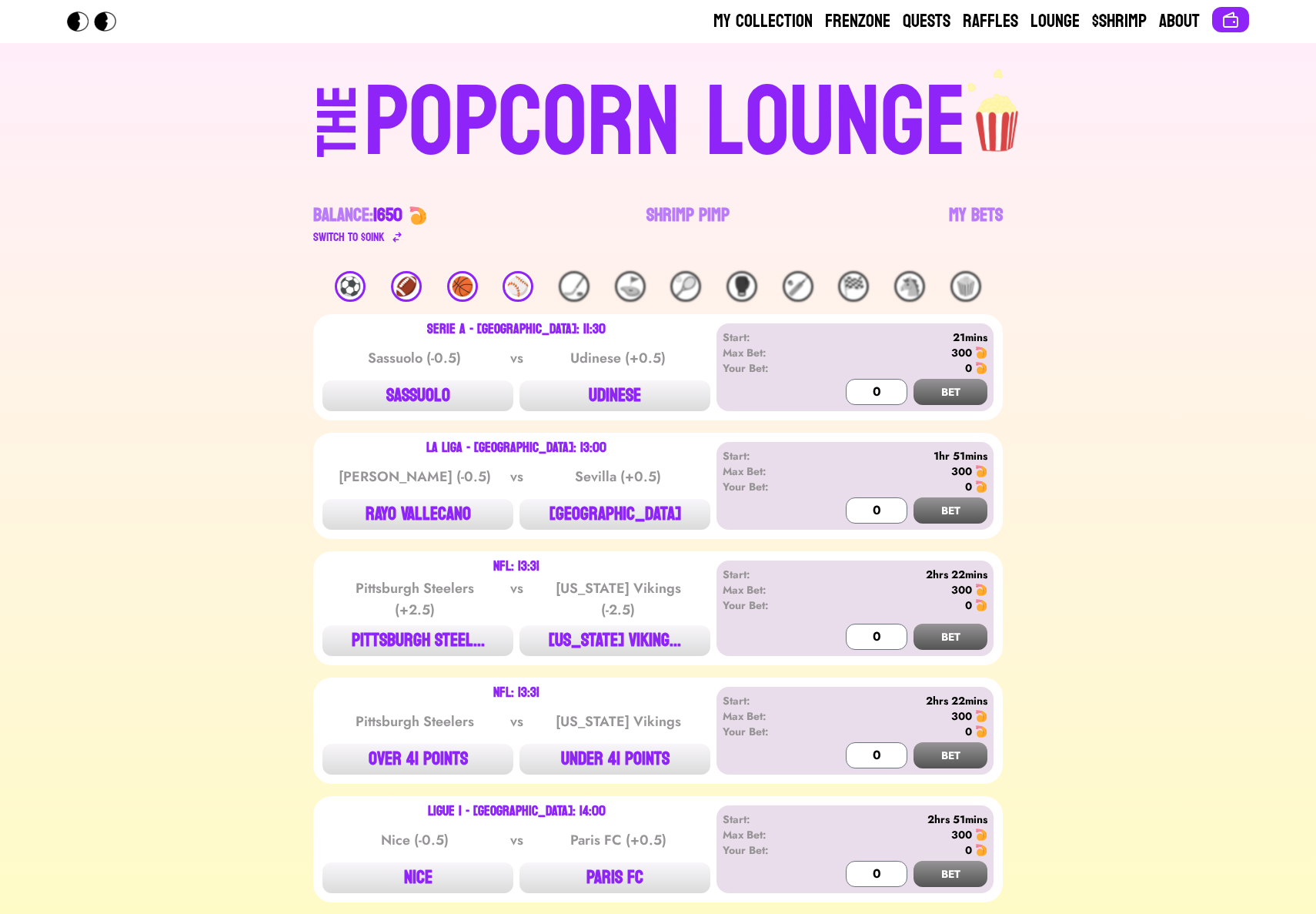
click at [351, 279] on div "⚽️" at bounding box center [350, 286] width 31 height 31
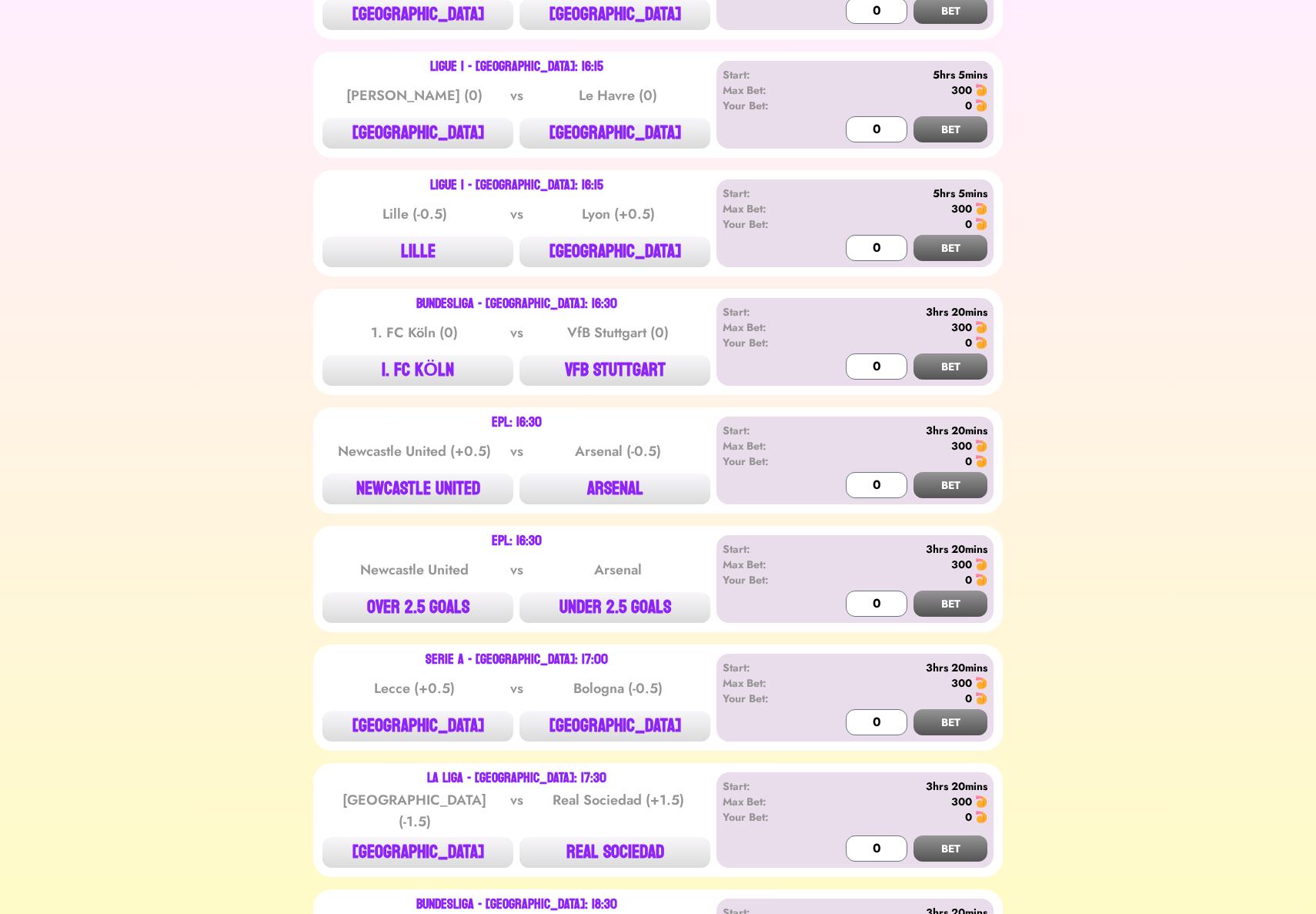
scroll to position [1524, 0]
